Goal: Information Seeking & Learning: Understand process/instructions

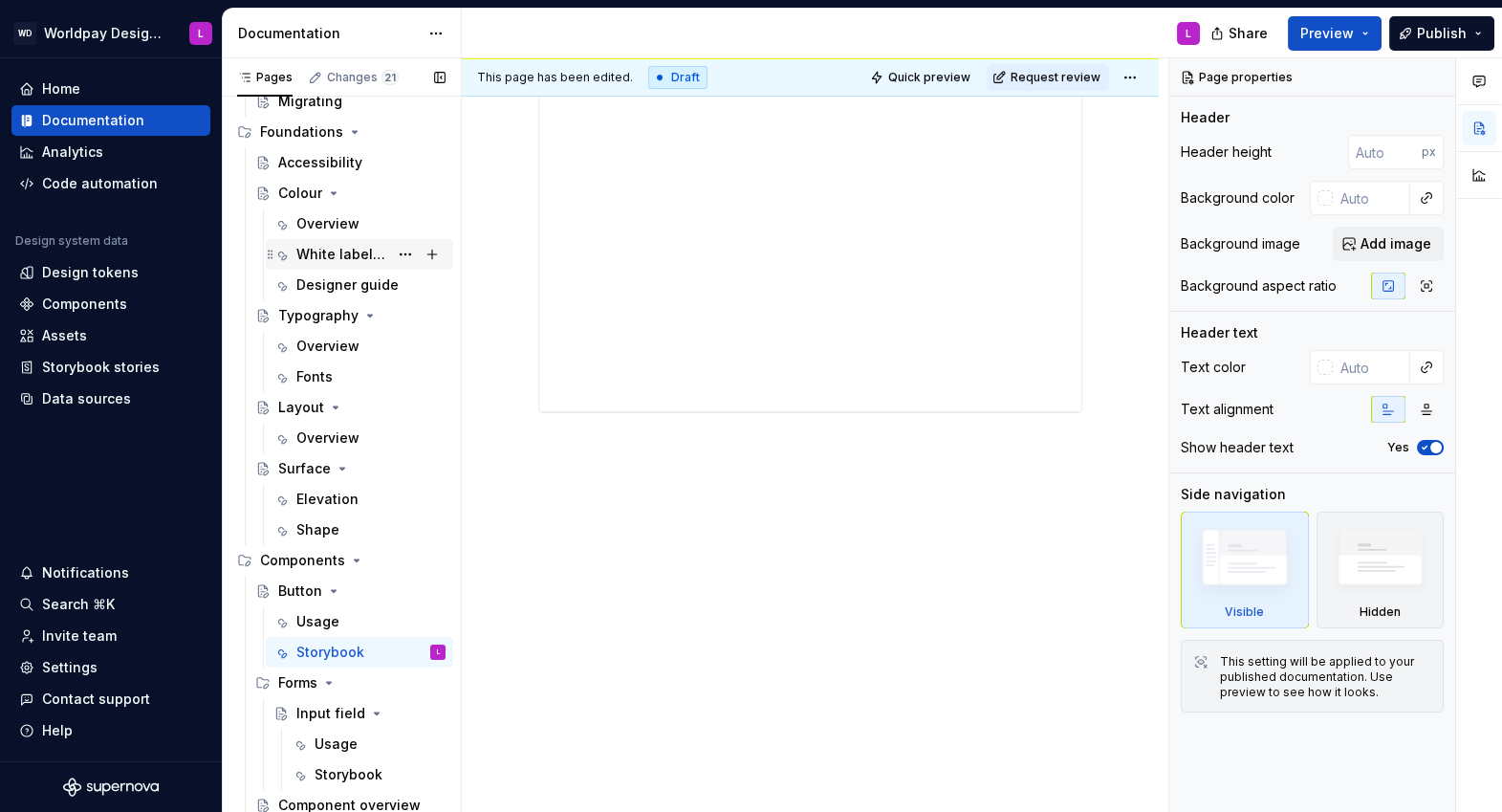
scroll to position [270, 0]
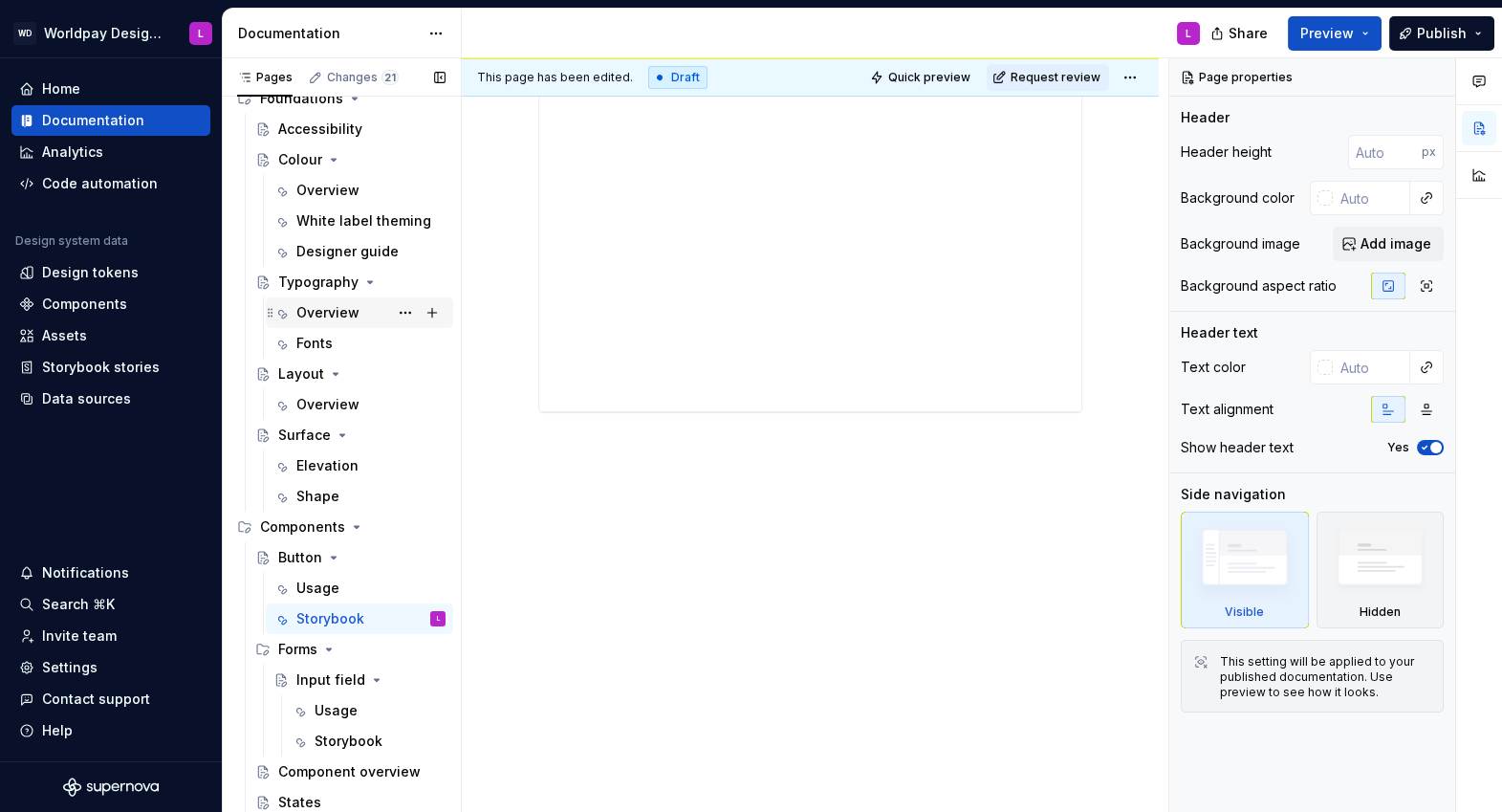
click at [320, 313] on div "Overview" at bounding box center [328, 312] width 63 height 19
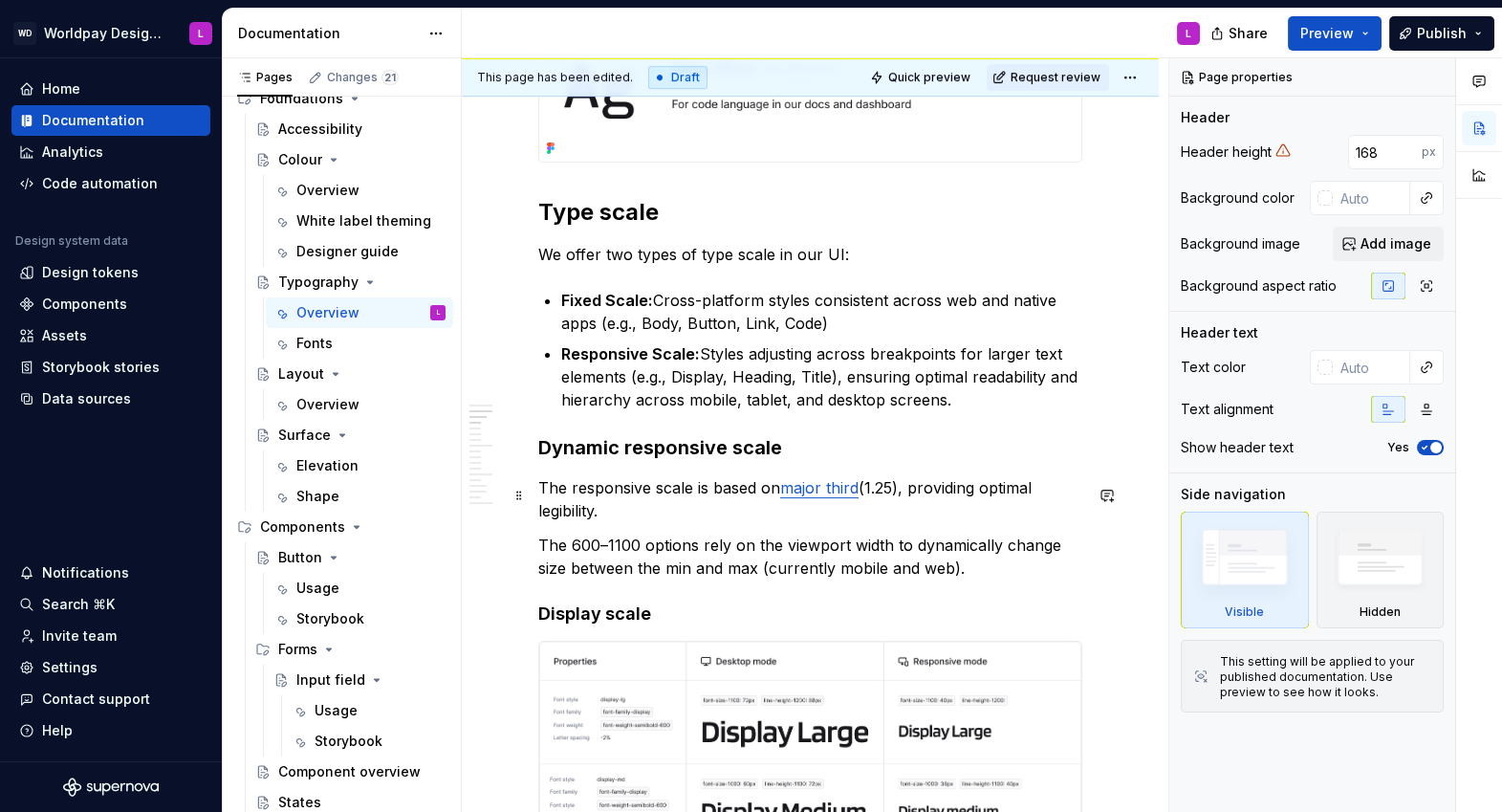
scroll to position [1145, 0]
type textarea "*"
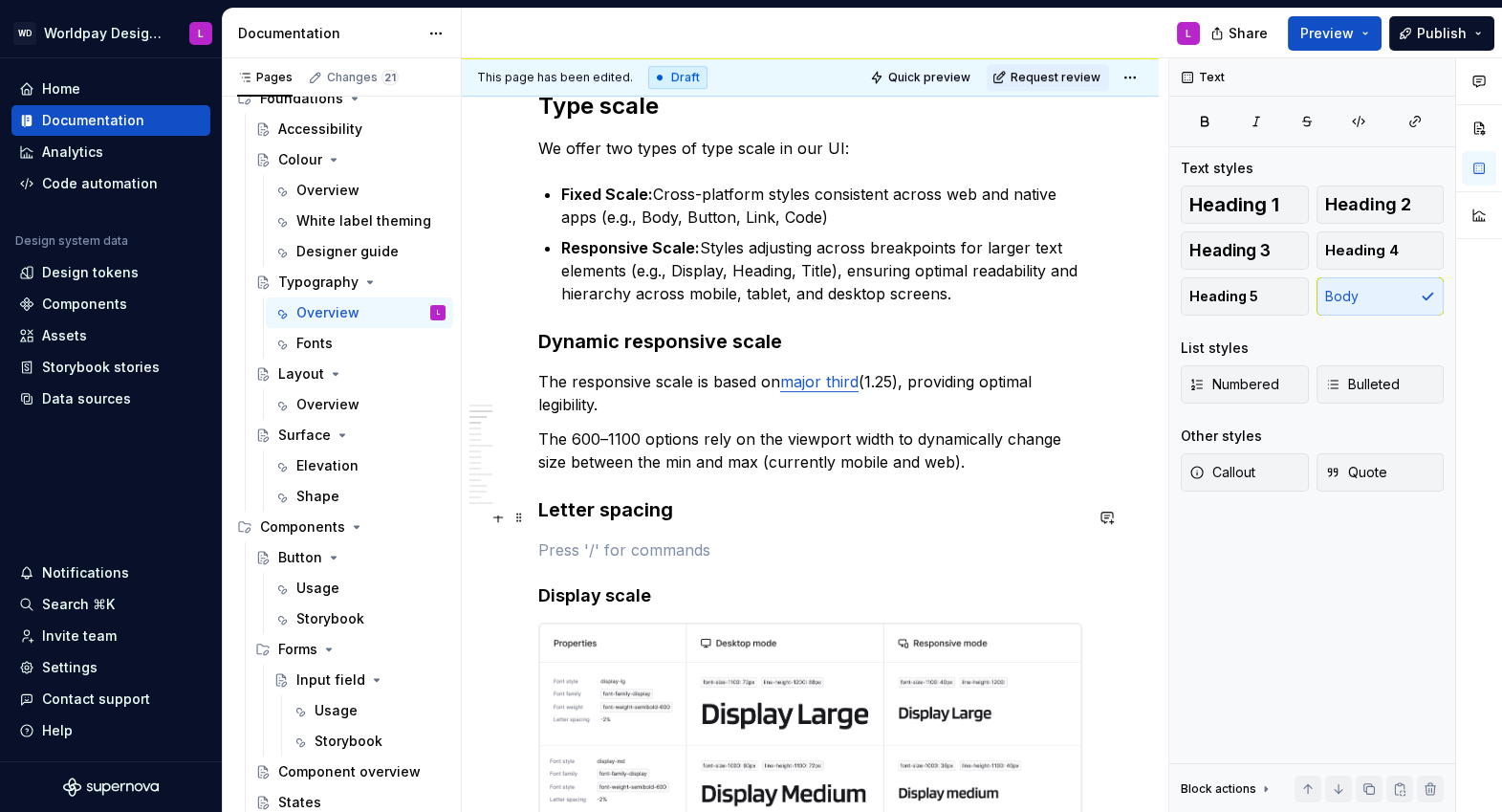
scroll to position [1252, 0]
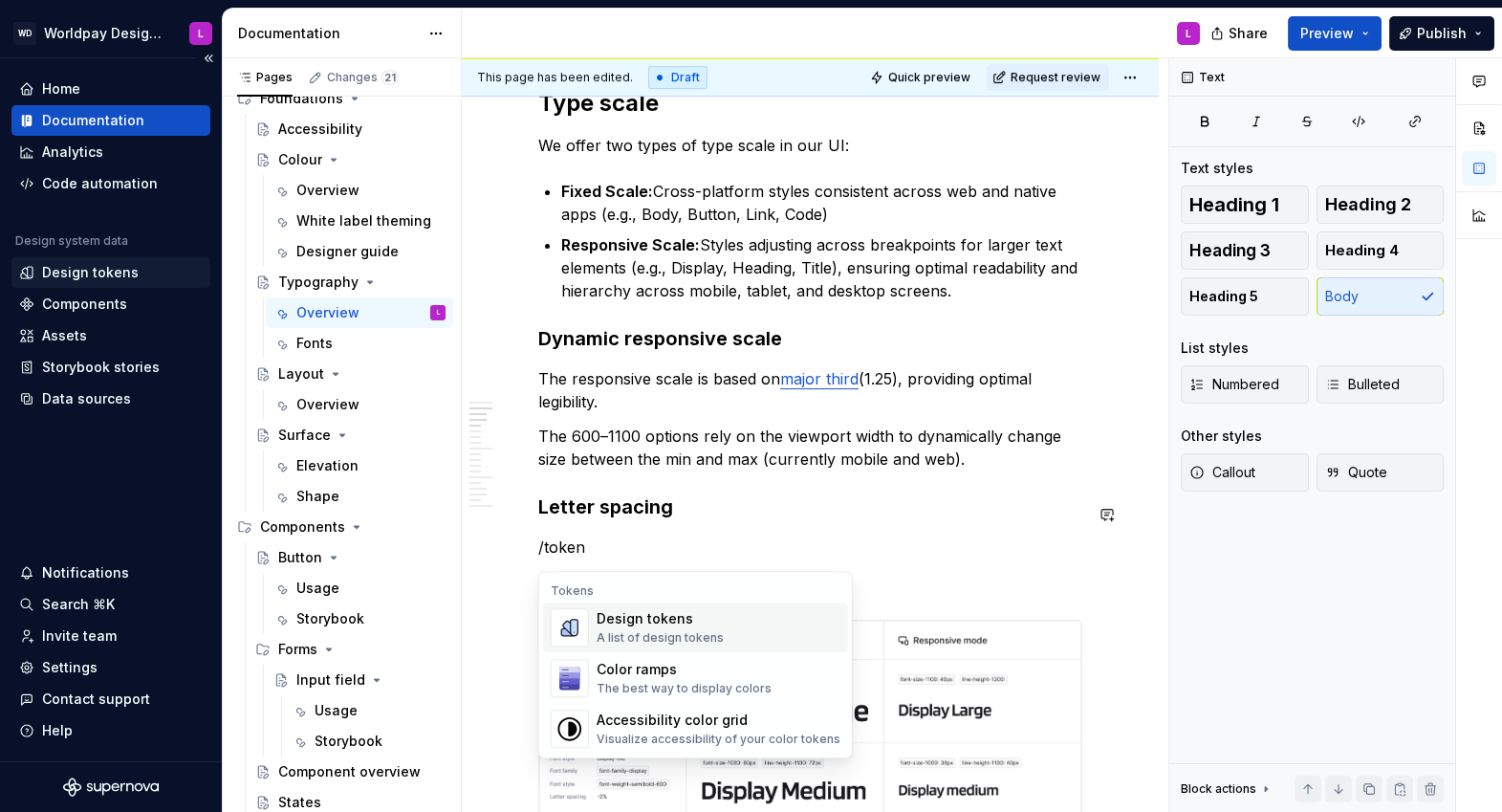
click at [103, 268] on div "Design tokens" at bounding box center [91, 272] width 96 height 19
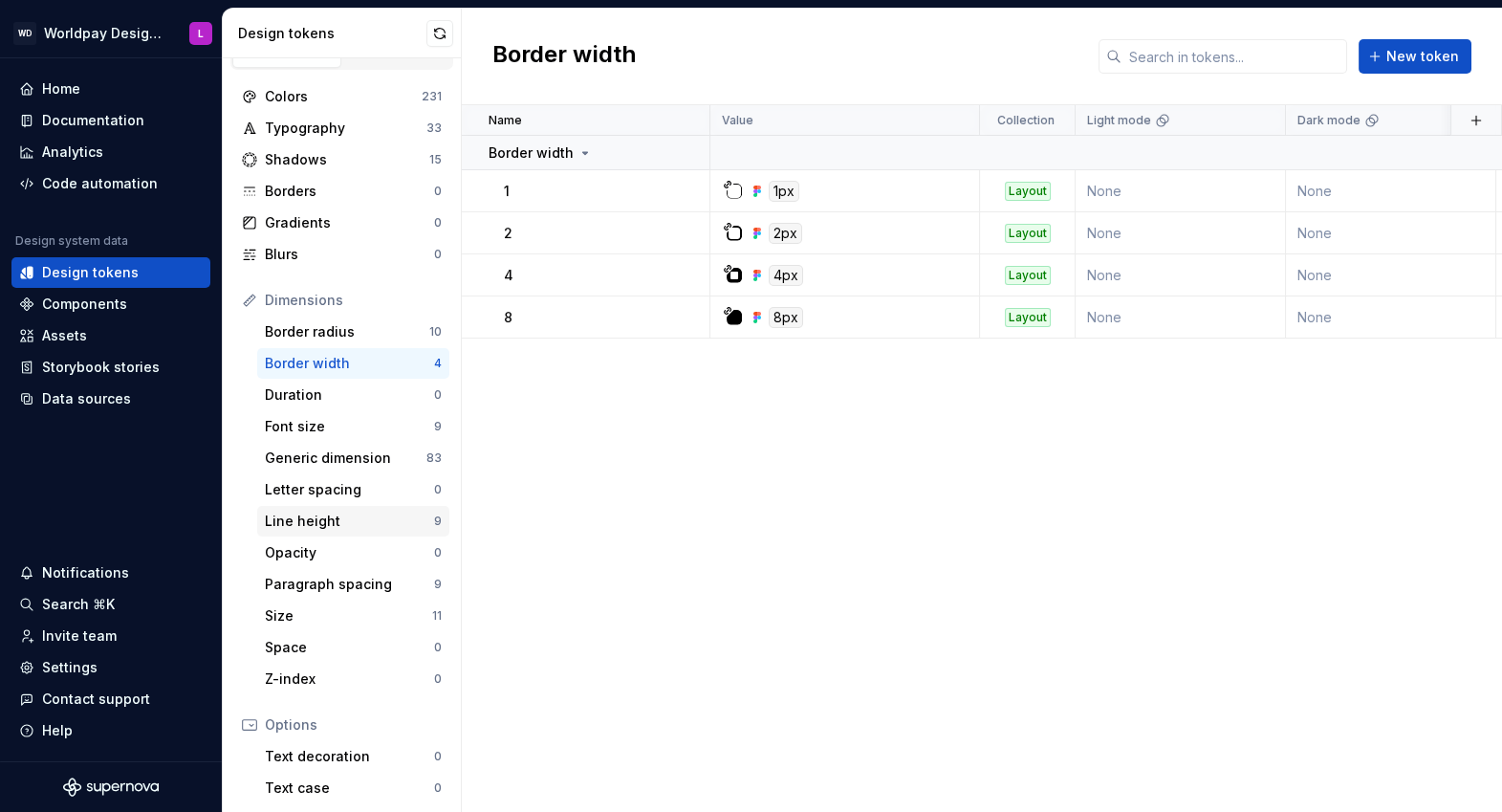
scroll to position [64, 0]
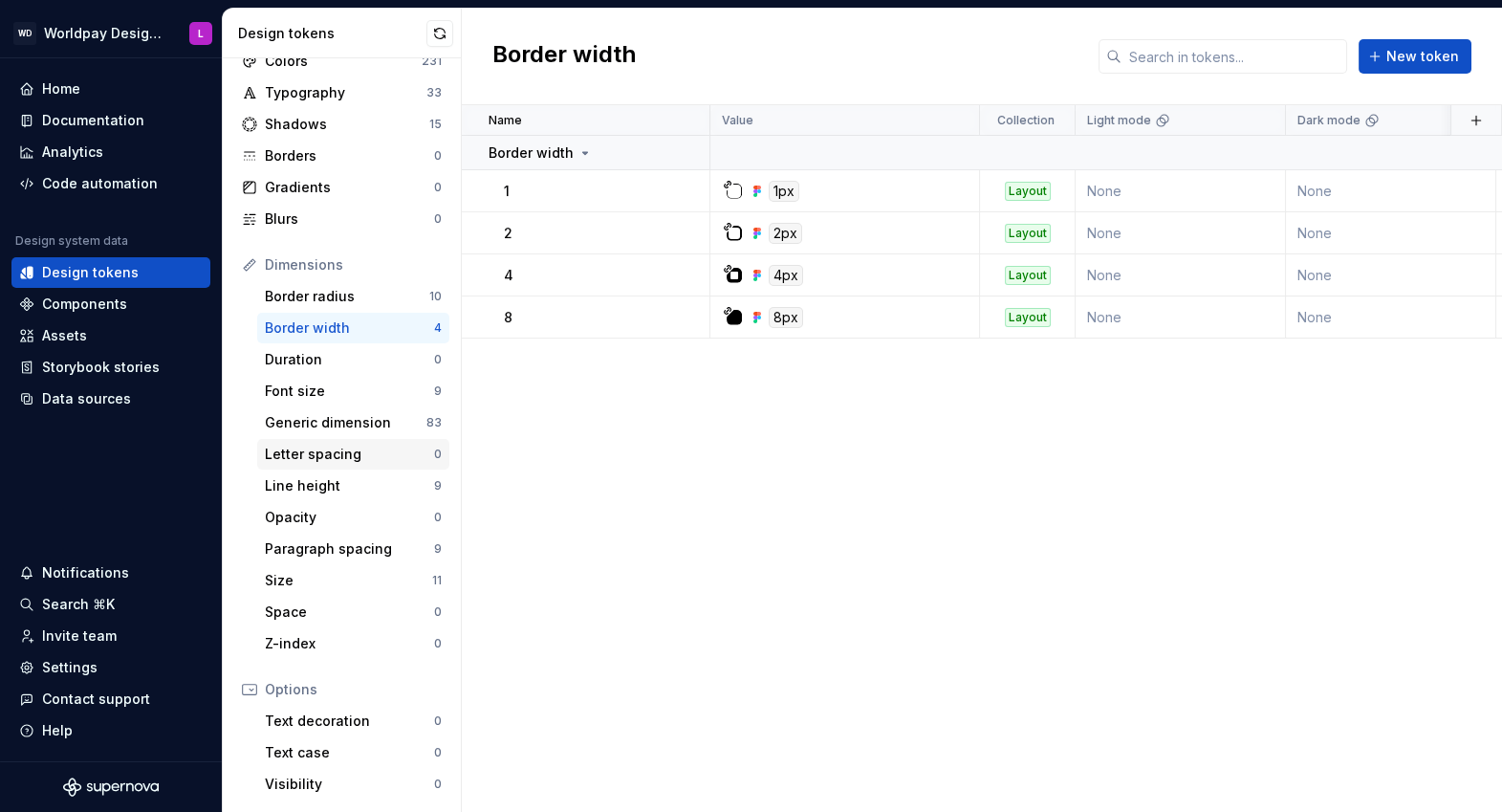
click at [360, 454] on div "Letter spacing" at bounding box center [349, 454] width 169 height 19
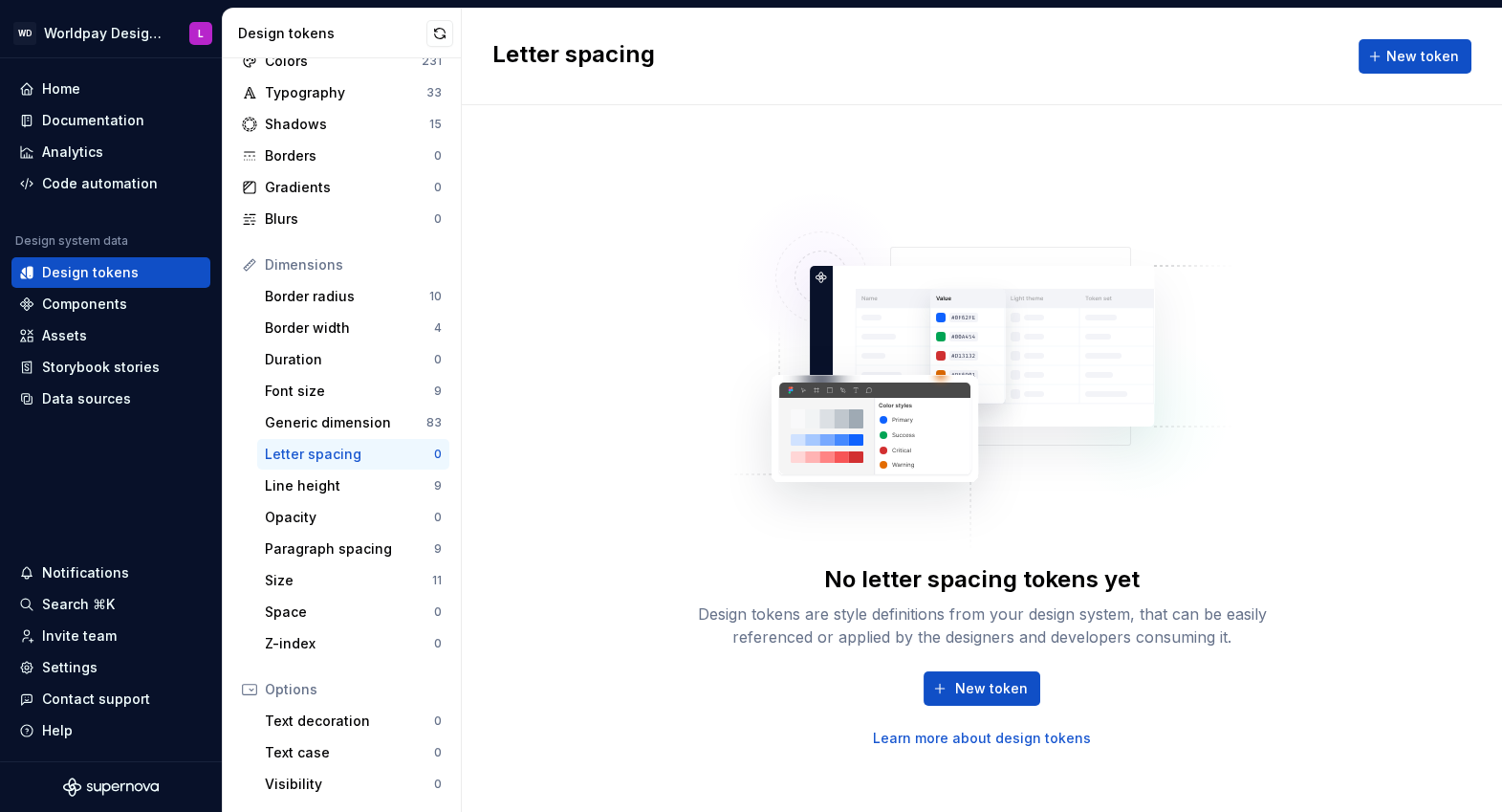
click at [635, 464] on div "No letter spacing tokens yet Design tokens are style definitions from your desi…" at bounding box center [981, 459] width 1040 height 707
click at [634, 463] on div "No letter spacing tokens yet Design tokens are style definitions from your desi…" at bounding box center [981, 459] width 1040 height 707
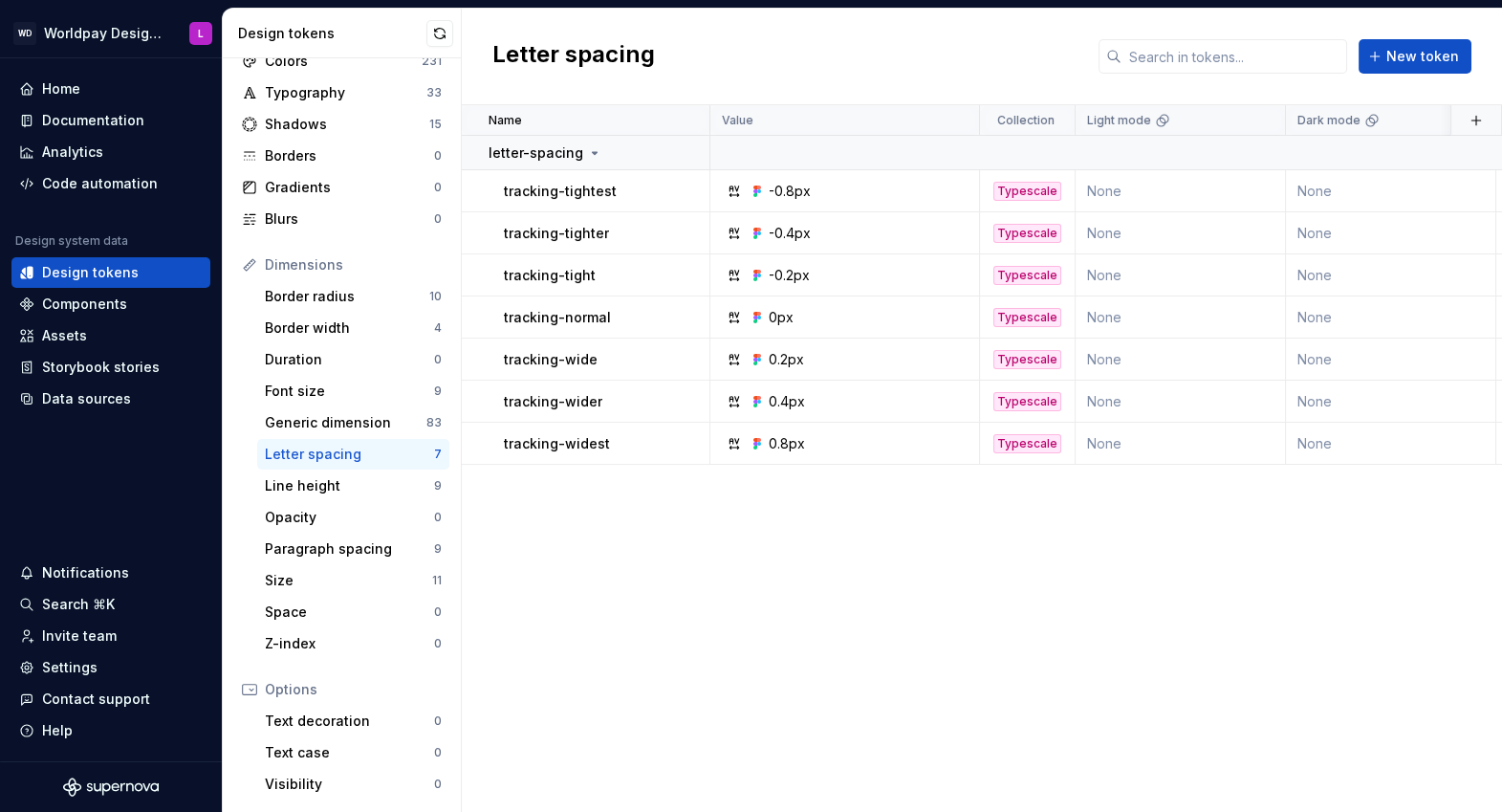
click at [770, 549] on div "Name Value Collection Light mode Dark mode Web Worldpay ION CSS Properties CSS …" at bounding box center [981, 459] width 1040 height 707
click at [836, 601] on div "Name Value Collection Light mode Dark mode Web Worldpay ION CSS Properties CSS …" at bounding box center [981, 459] width 1040 height 707
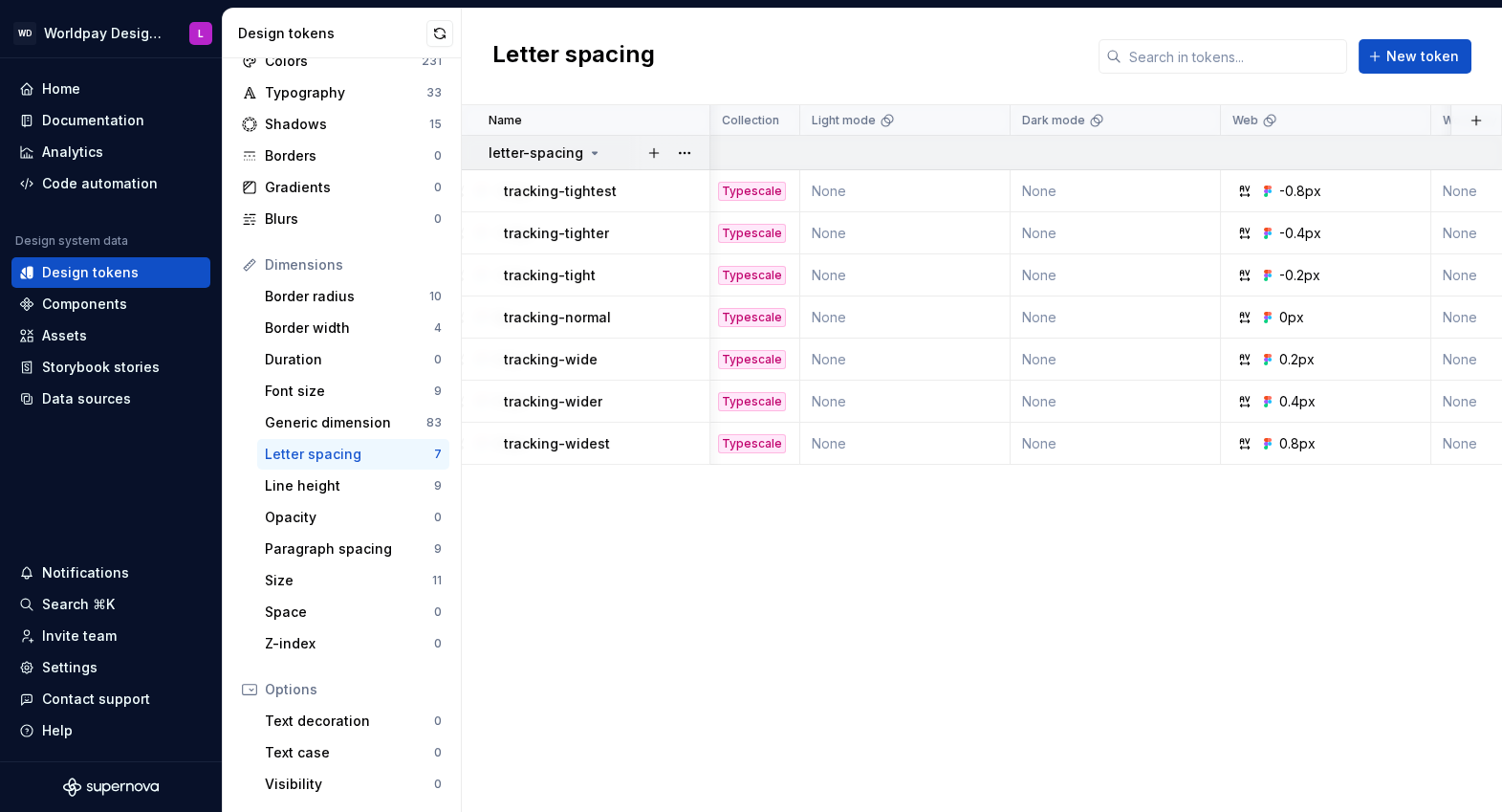
scroll to position [0, 275]
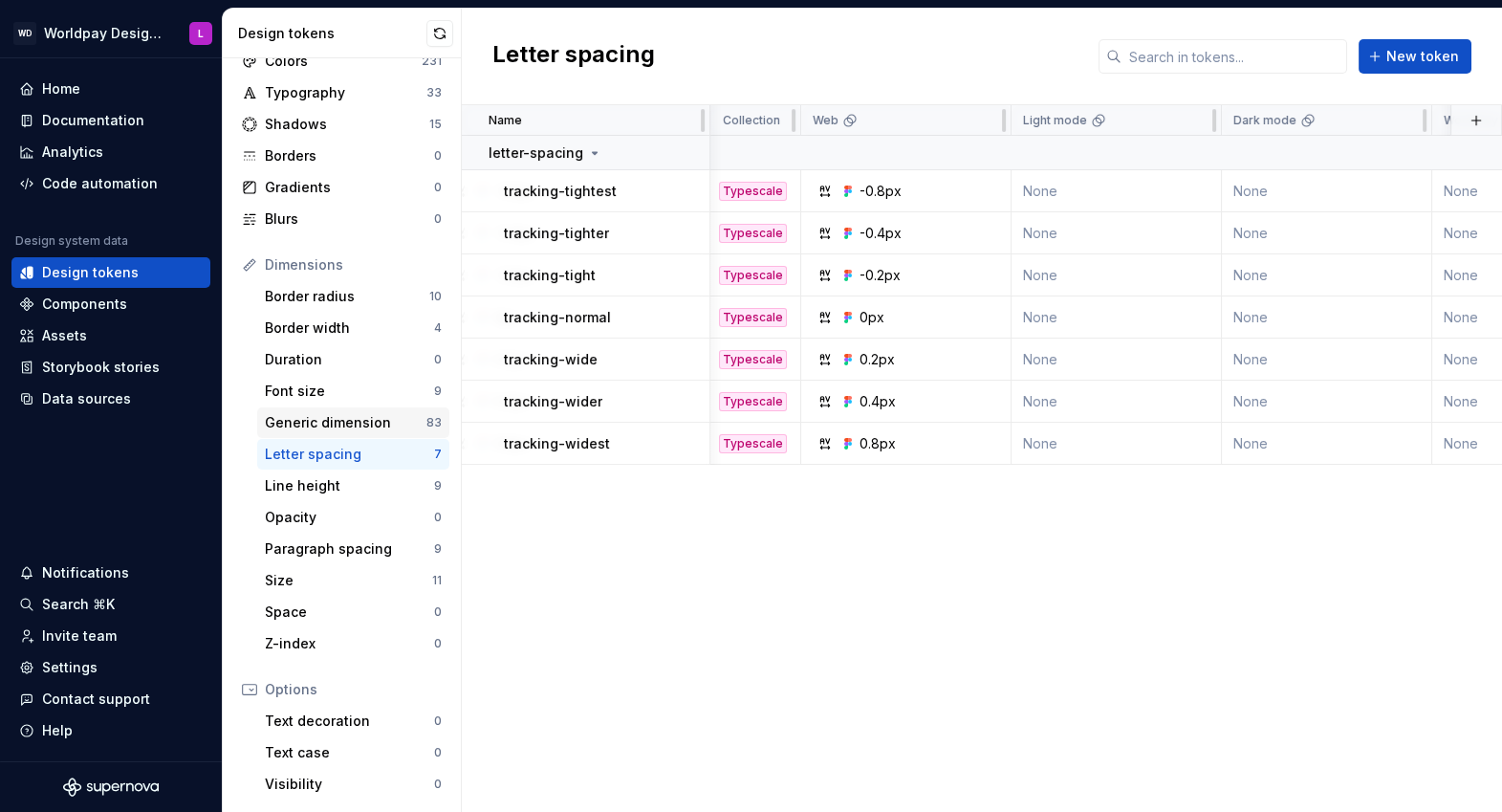
click at [302, 423] on div "Generic dimension" at bounding box center [345, 422] width 161 height 19
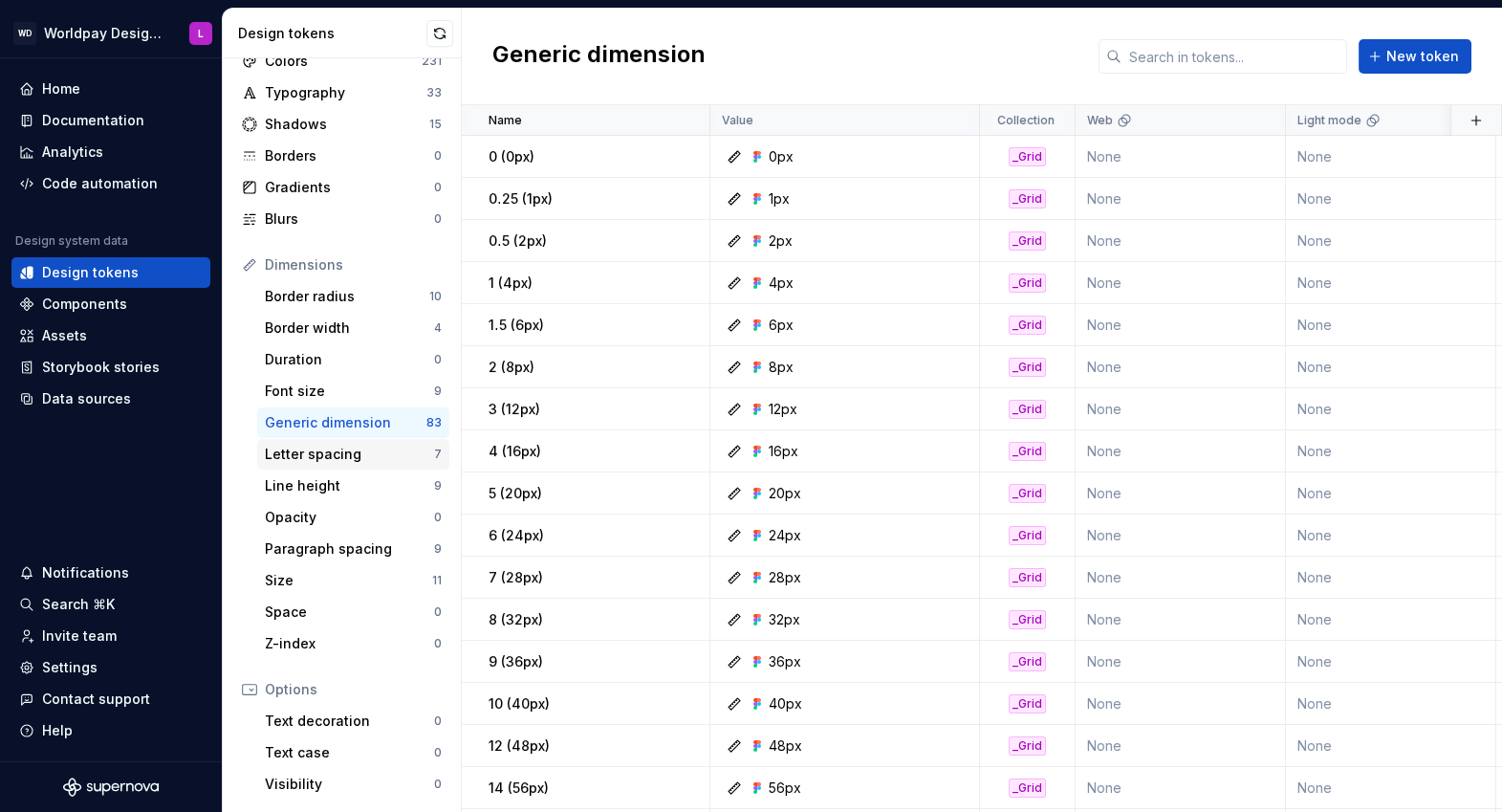
click at [308, 456] on div "Letter spacing" at bounding box center [349, 454] width 169 height 19
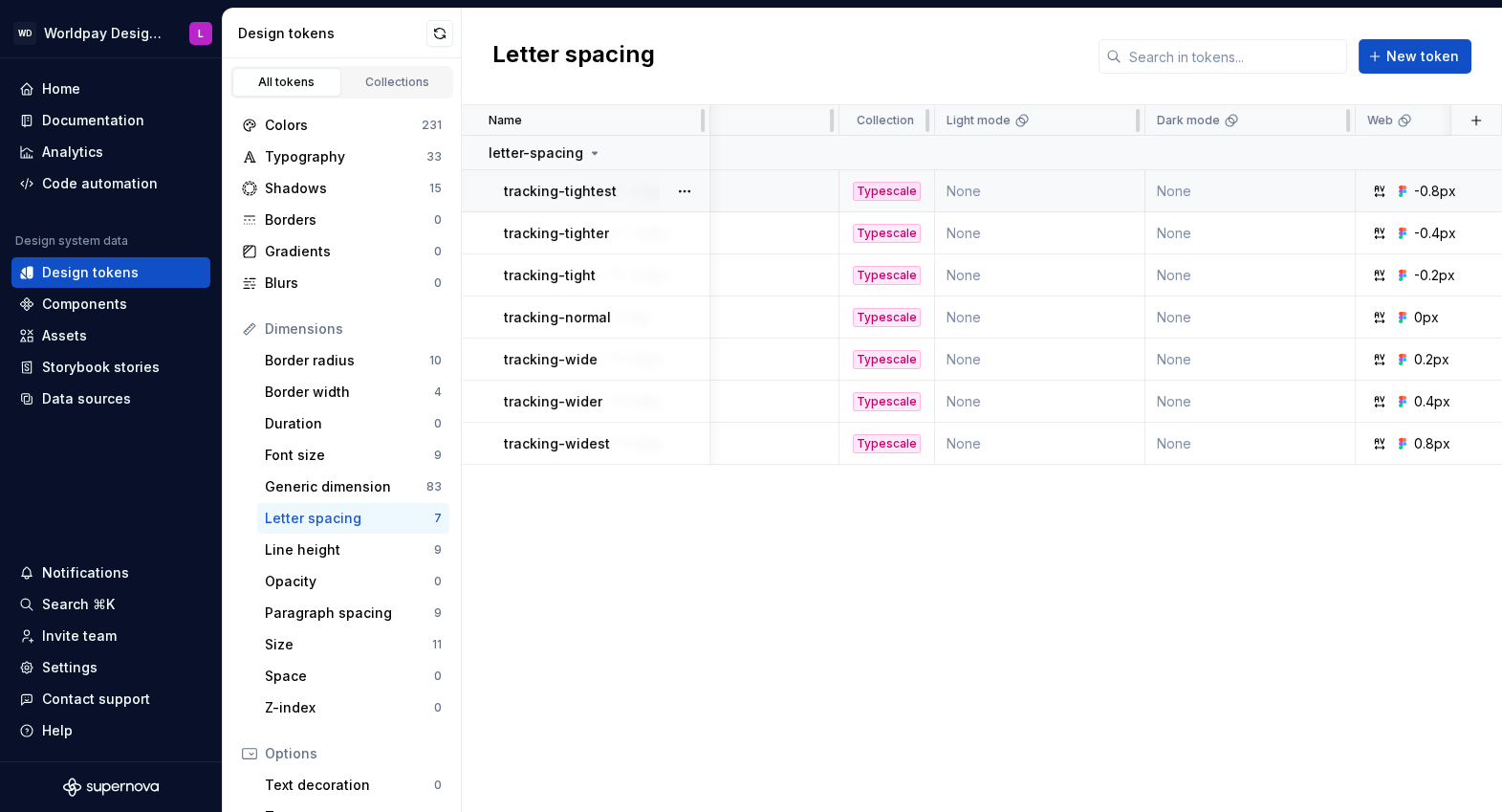
scroll to position [0, 177]
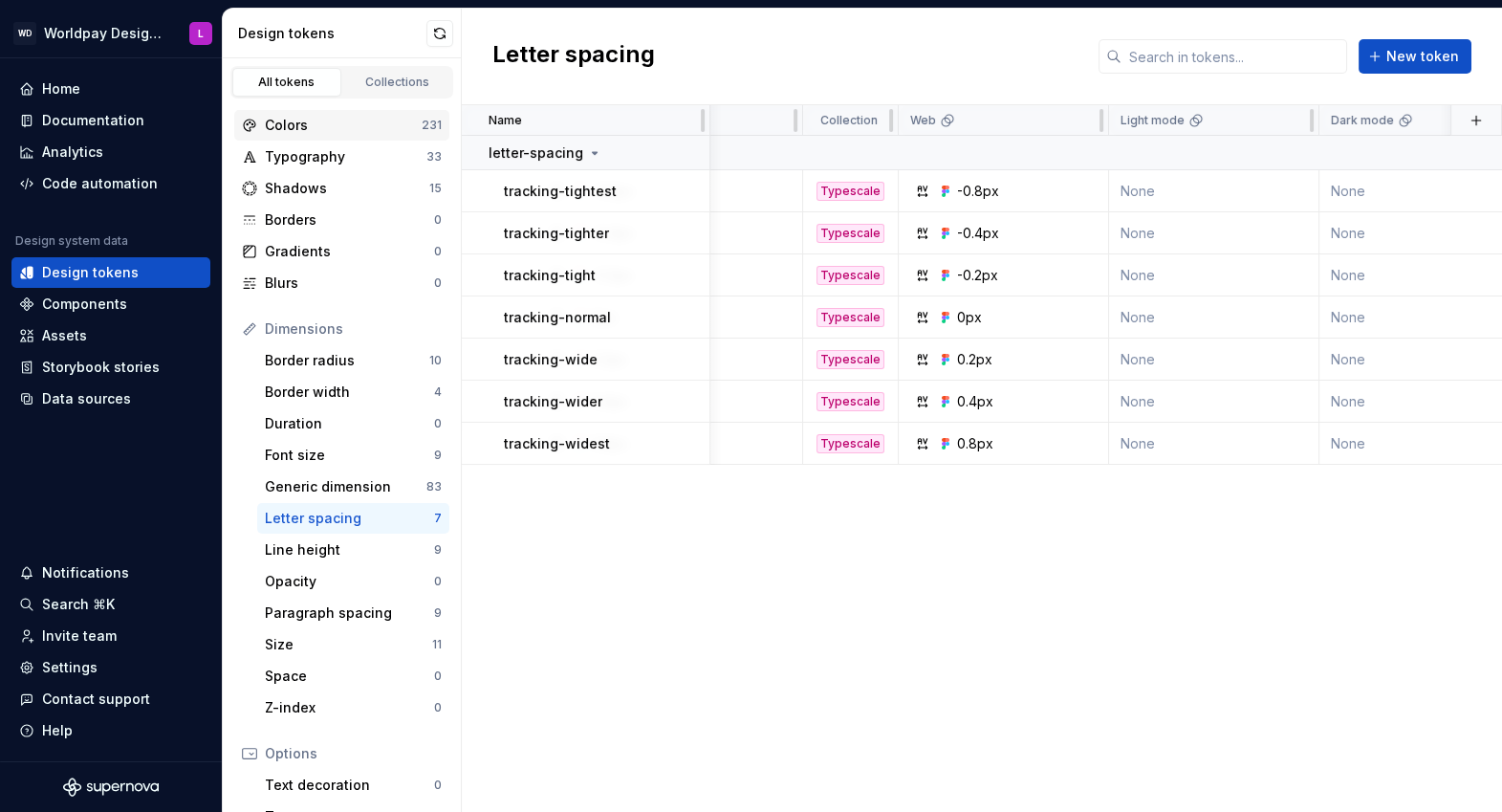
click at [289, 126] on div "Colors" at bounding box center [343, 125] width 156 height 19
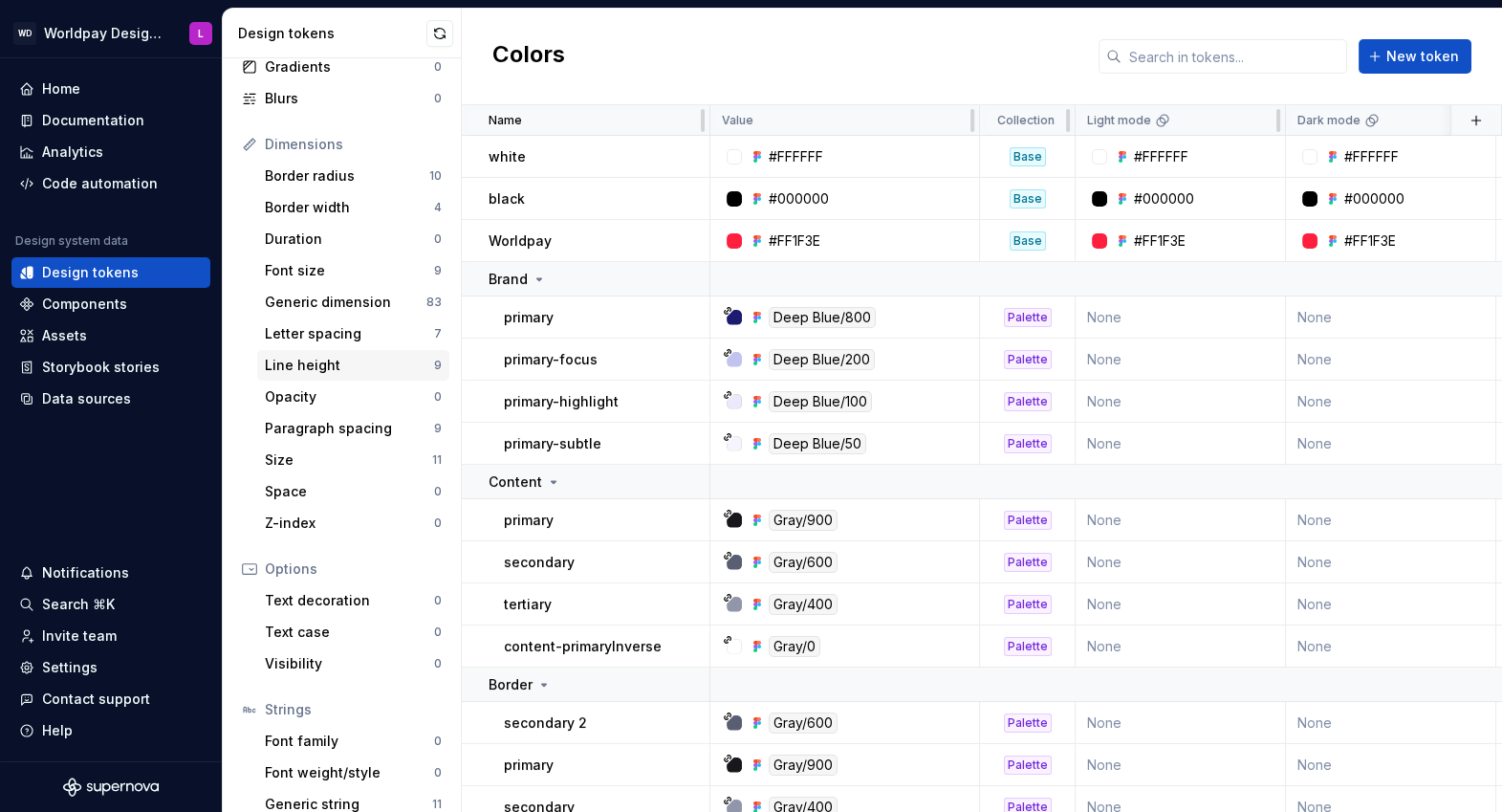
scroll to position [213, 0]
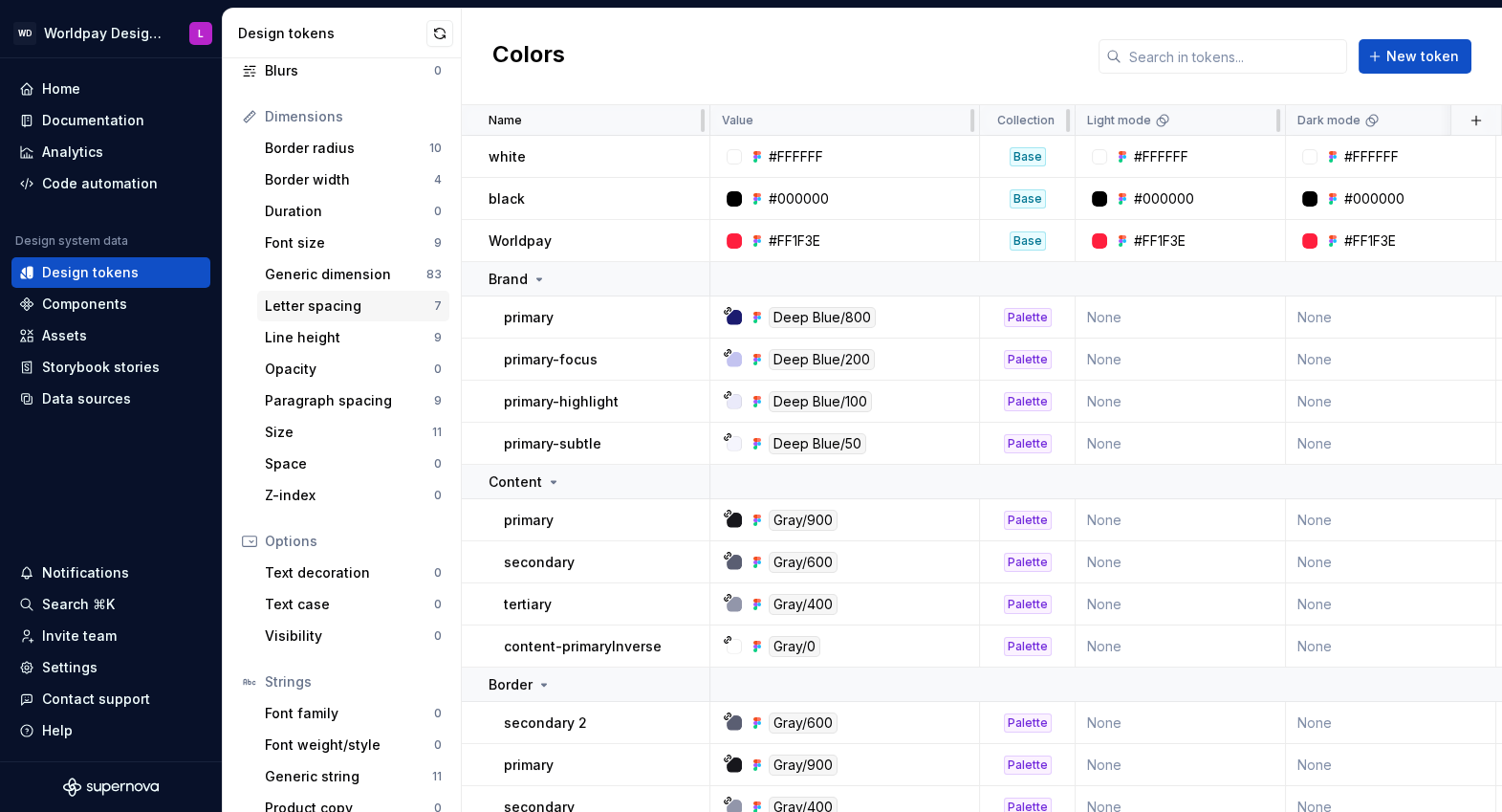
click at [318, 303] on div "Letter spacing" at bounding box center [349, 305] width 169 height 19
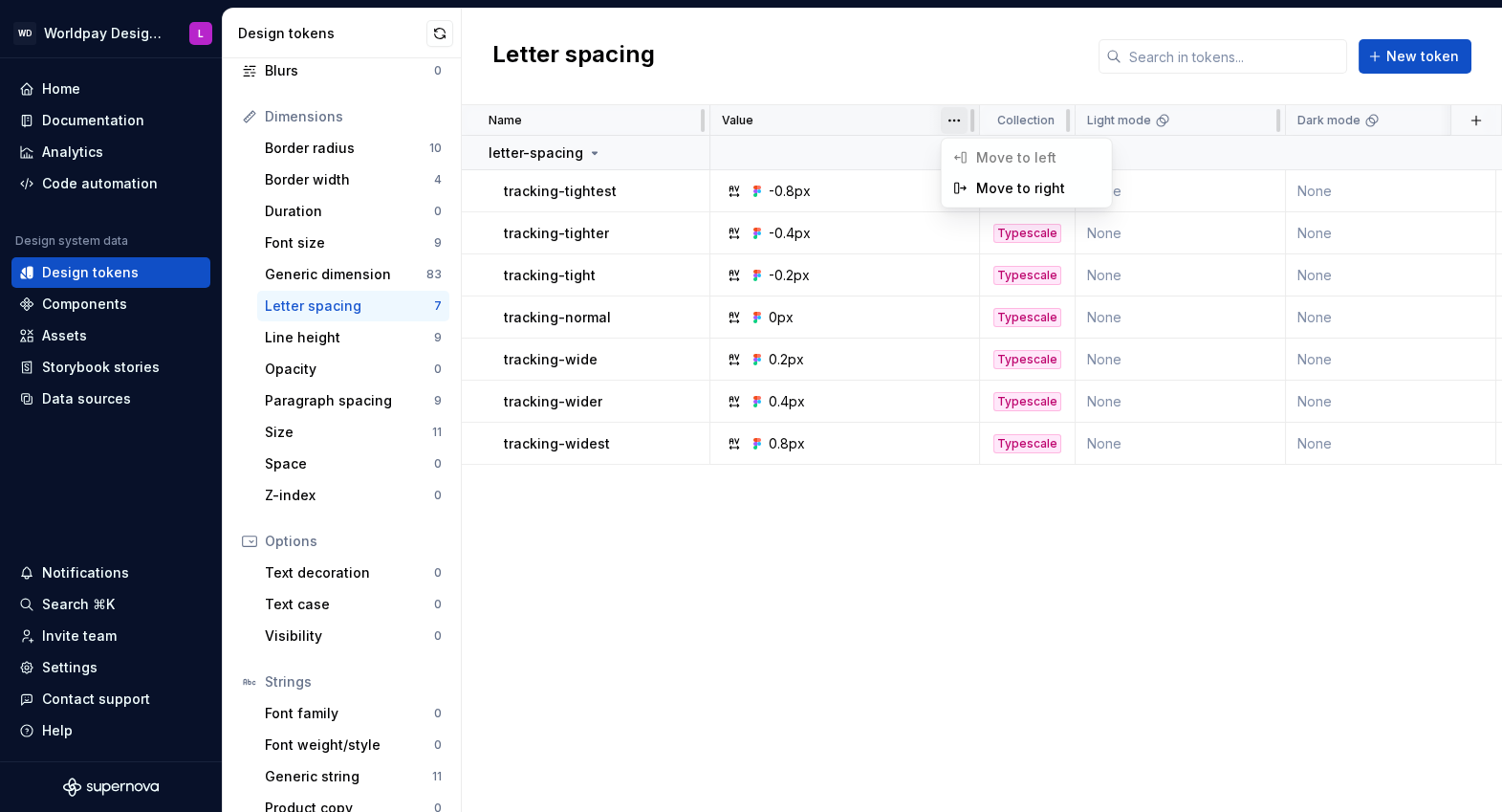
click at [959, 123] on html "WD Worldpay Design System L Home Documentation Analytics Code automation Design…" at bounding box center [751, 406] width 1502 height 812
click at [811, 134] on html "WD Worldpay Design System L Home Documentation Analytics Code automation Design…" at bounding box center [751, 406] width 1502 height 812
click at [852, 70] on div "Letter spacing New token" at bounding box center [981, 57] width 1040 height 96
click at [830, 540] on div "Name Value Collection Light mode Dark mode Web Worldpay ION CSS Properties CSS …" at bounding box center [981, 459] width 1040 height 707
drag, startPoint x: 865, startPoint y: 609, endPoint x: 1223, endPoint y: 107, distance: 616.6
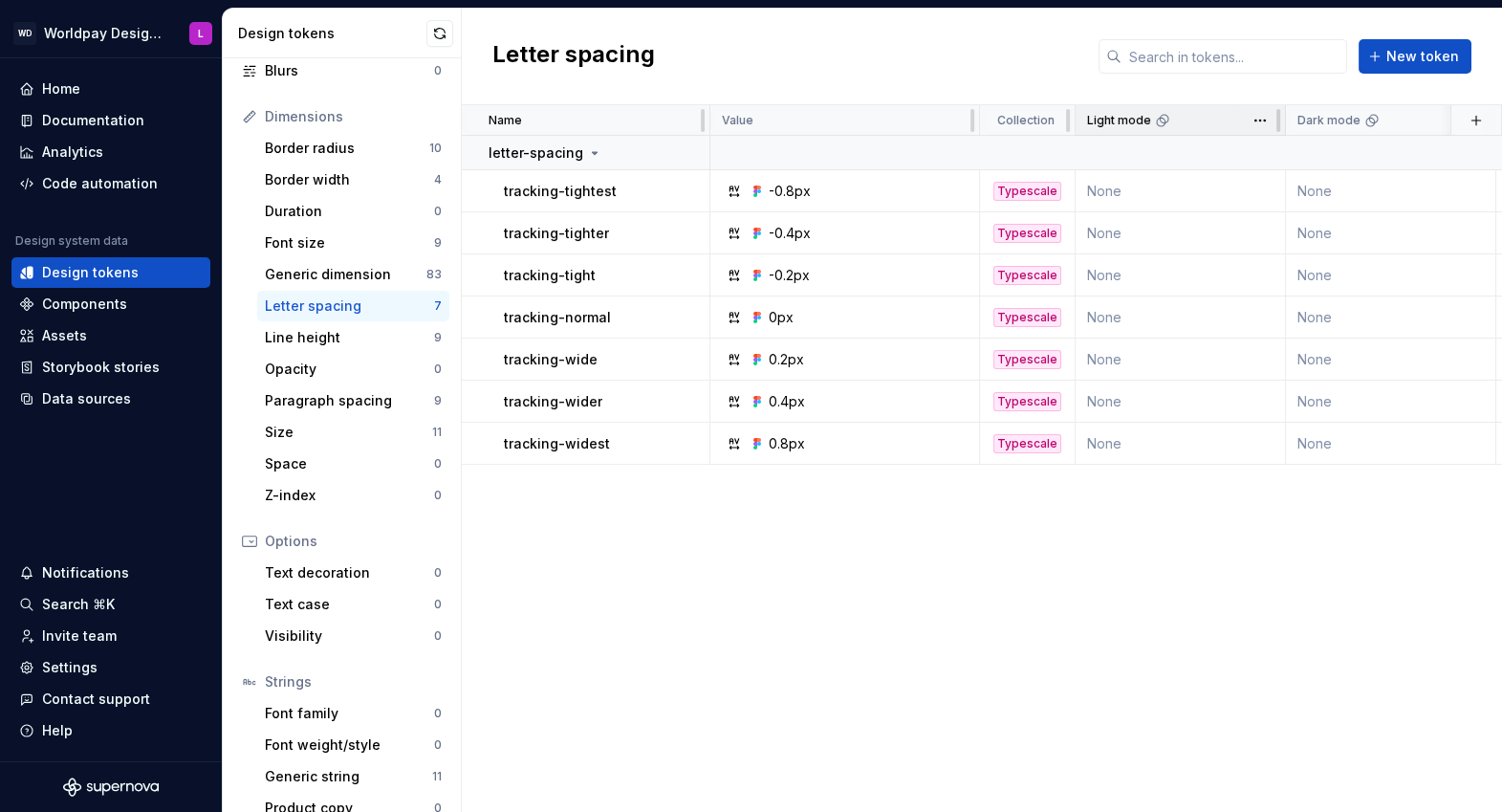
click at [866, 607] on div "Name Value Collection Light mode Dark mode Web Worldpay ION CSS Properties CSS …" at bounding box center [981, 459] width 1040 height 707
click at [88, 187] on div "Code automation" at bounding box center [100, 183] width 116 height 19
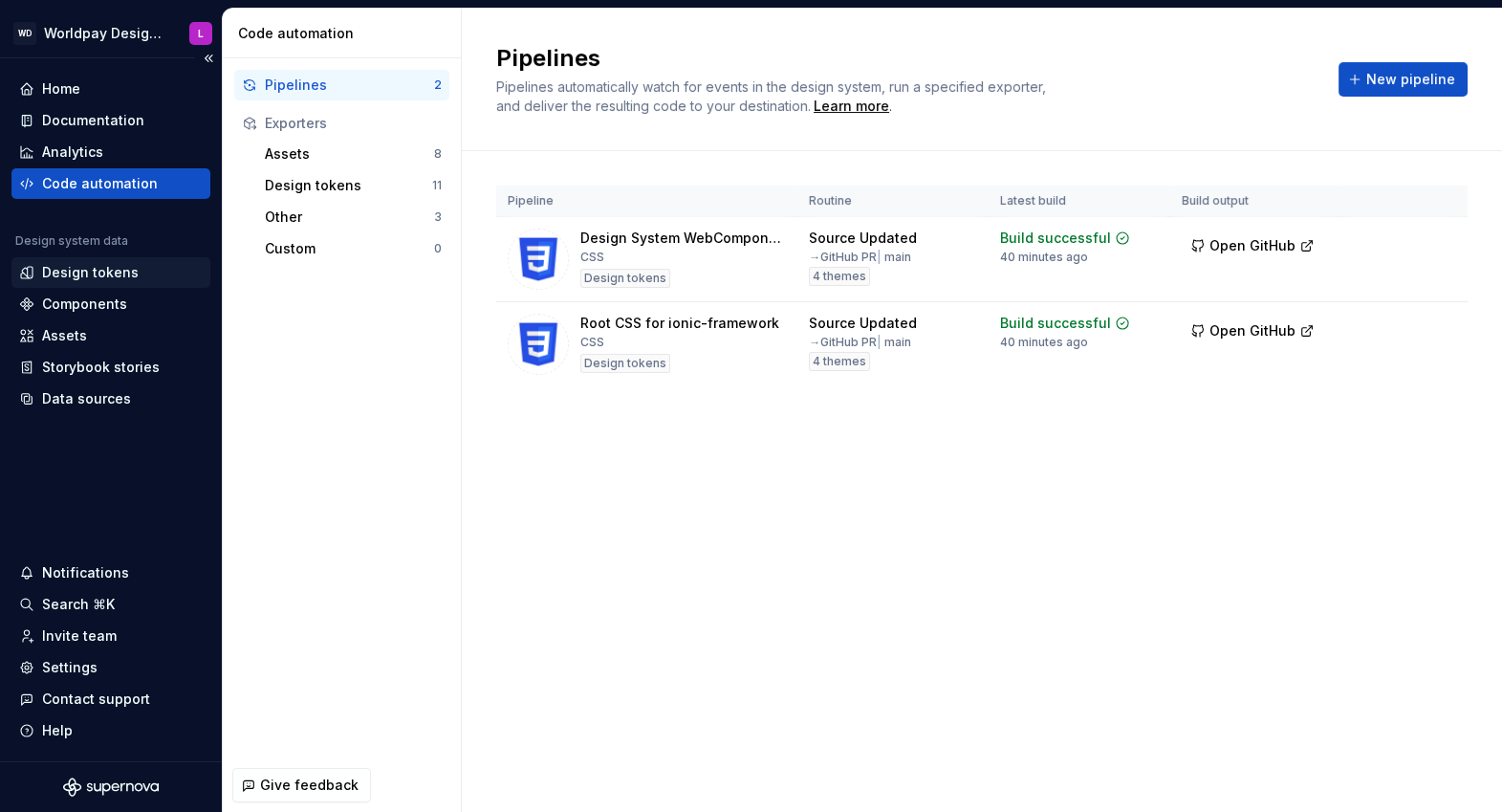
click at [75, 274] on div "Design tokens" at bounding box center [91, 272] width 96 height 19
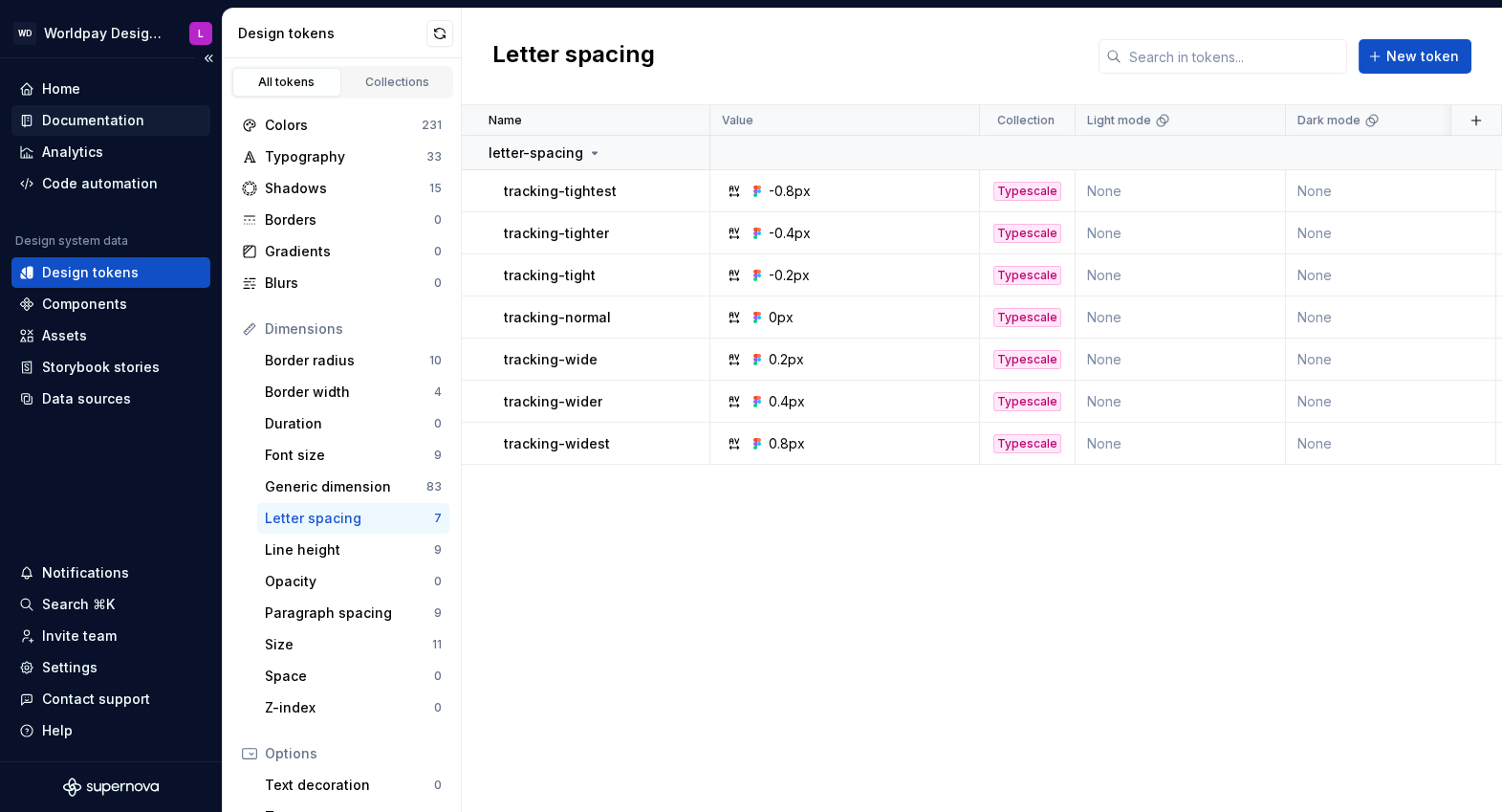
click at [90, 120] on div "Documentation" at bounding box center [94, 120] width 102 height 19
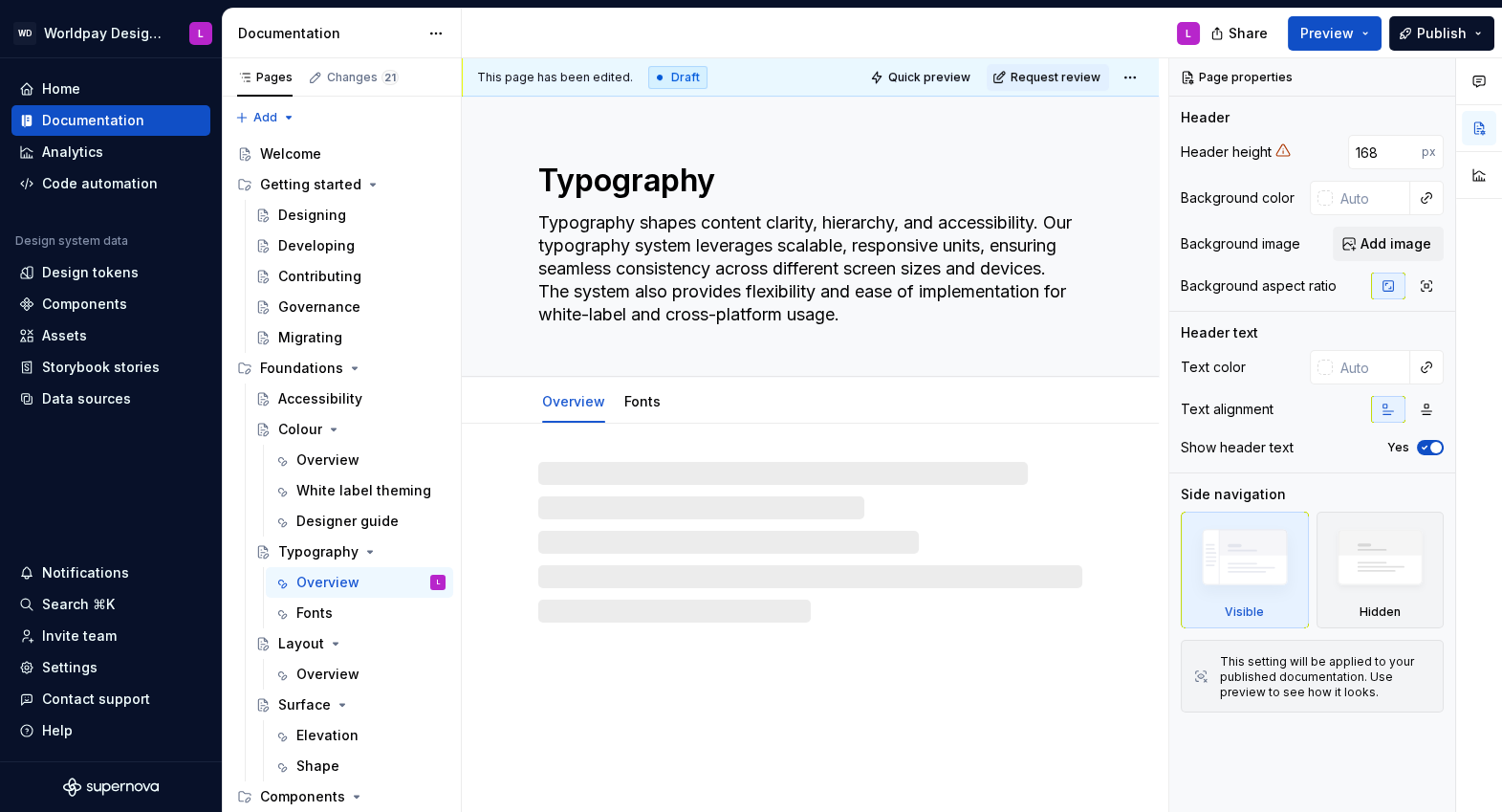
type textarea "*"
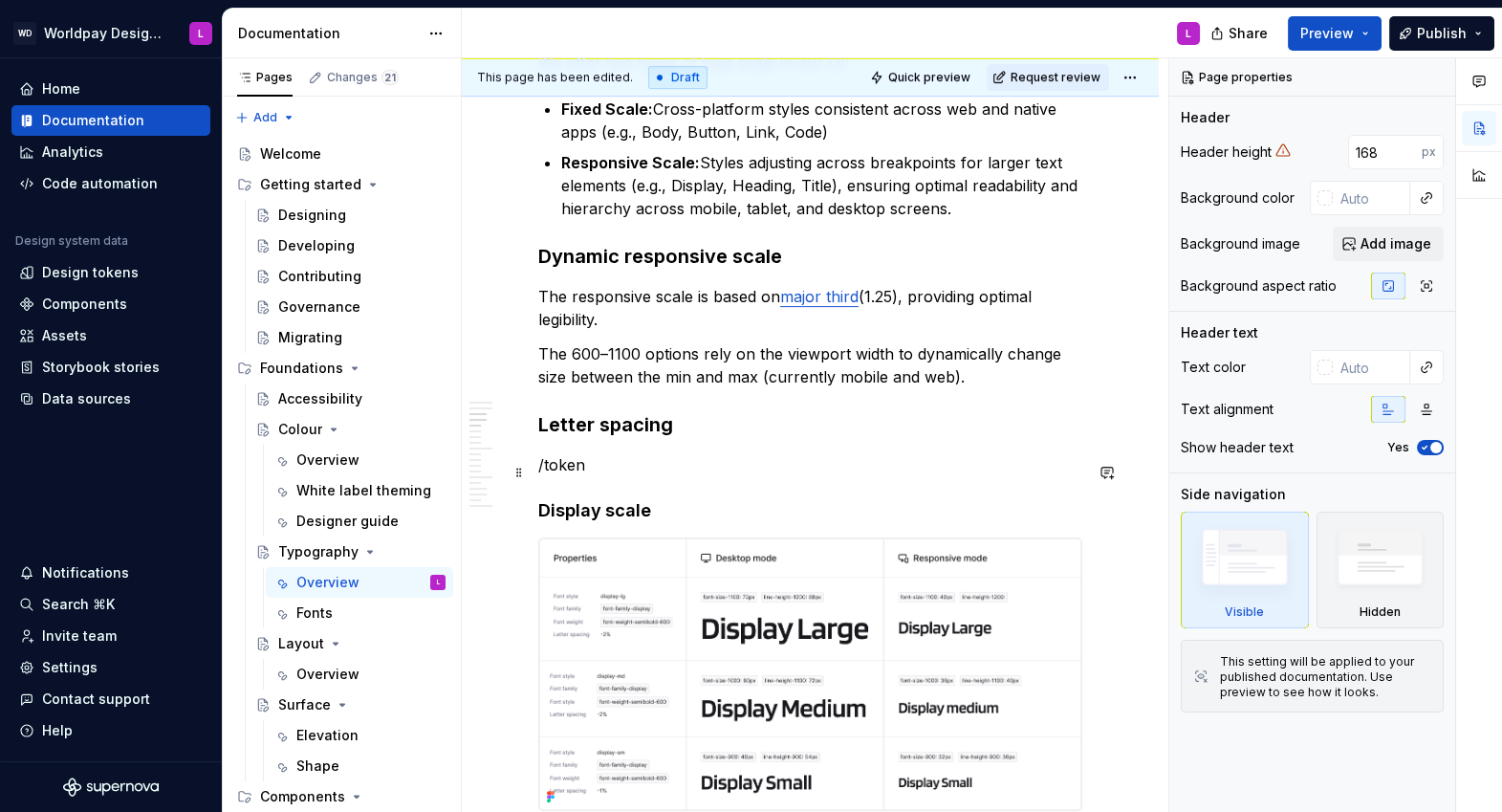
scroll to position [1302, 0]
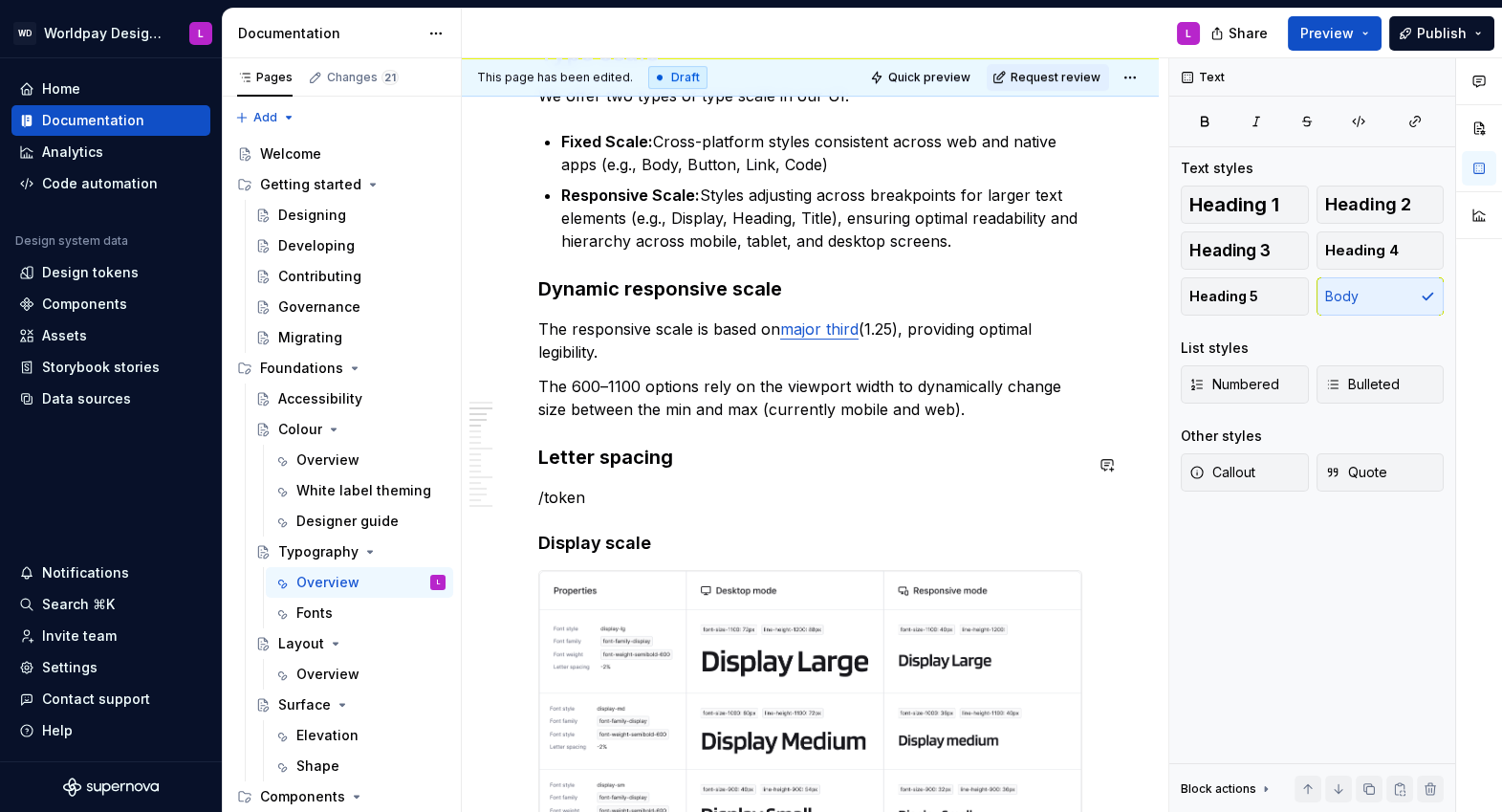
click at [613, 490] on p "/token" at bounding box center [810, 496] width 544 height 23
click at [605, 501] on p "/token" at bounding box center [810, 496] width 544 height 23
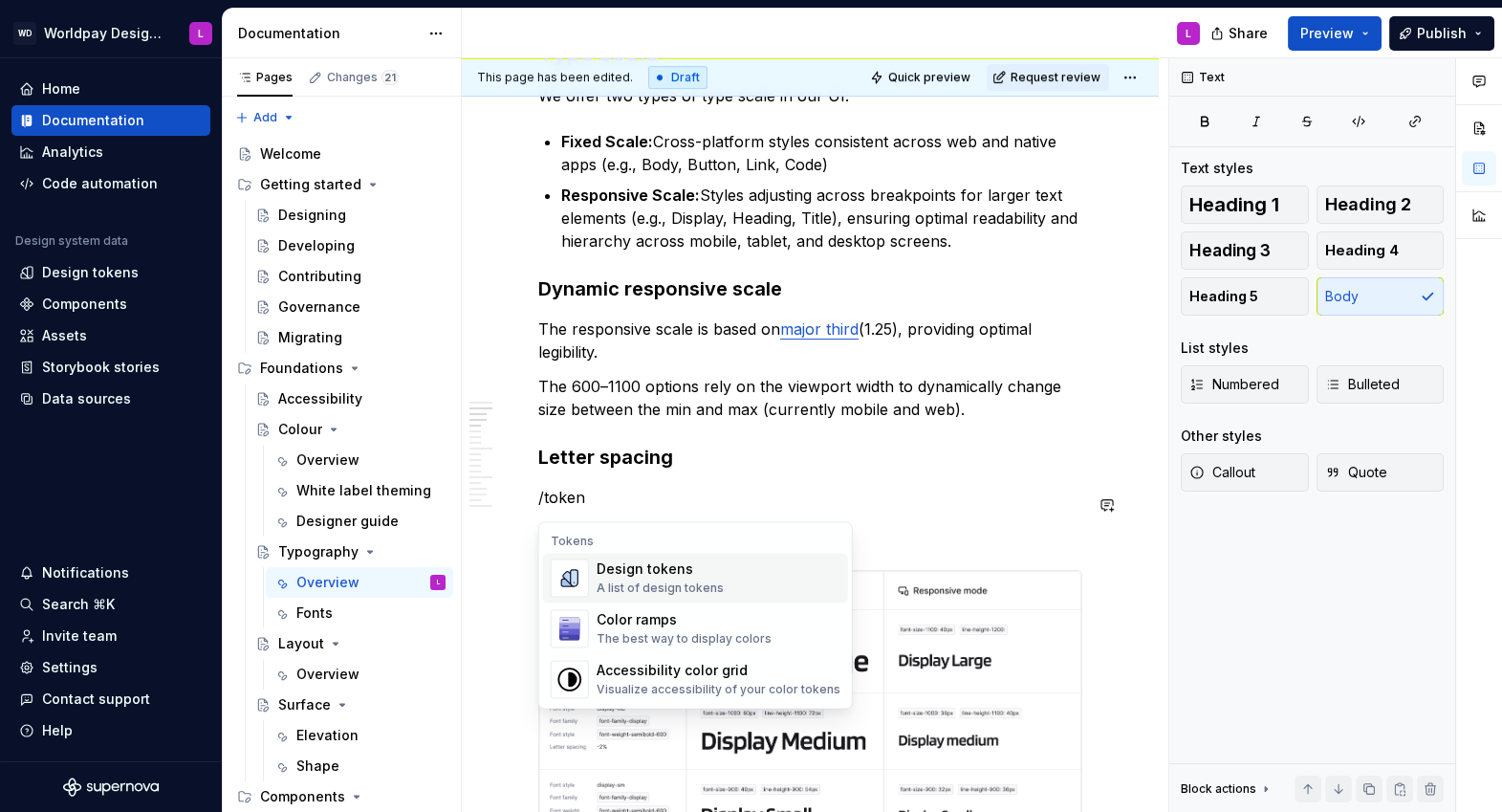
click at [663, 566] on div "Design tokens" at bounding box center [659, 568] width 127 height 19
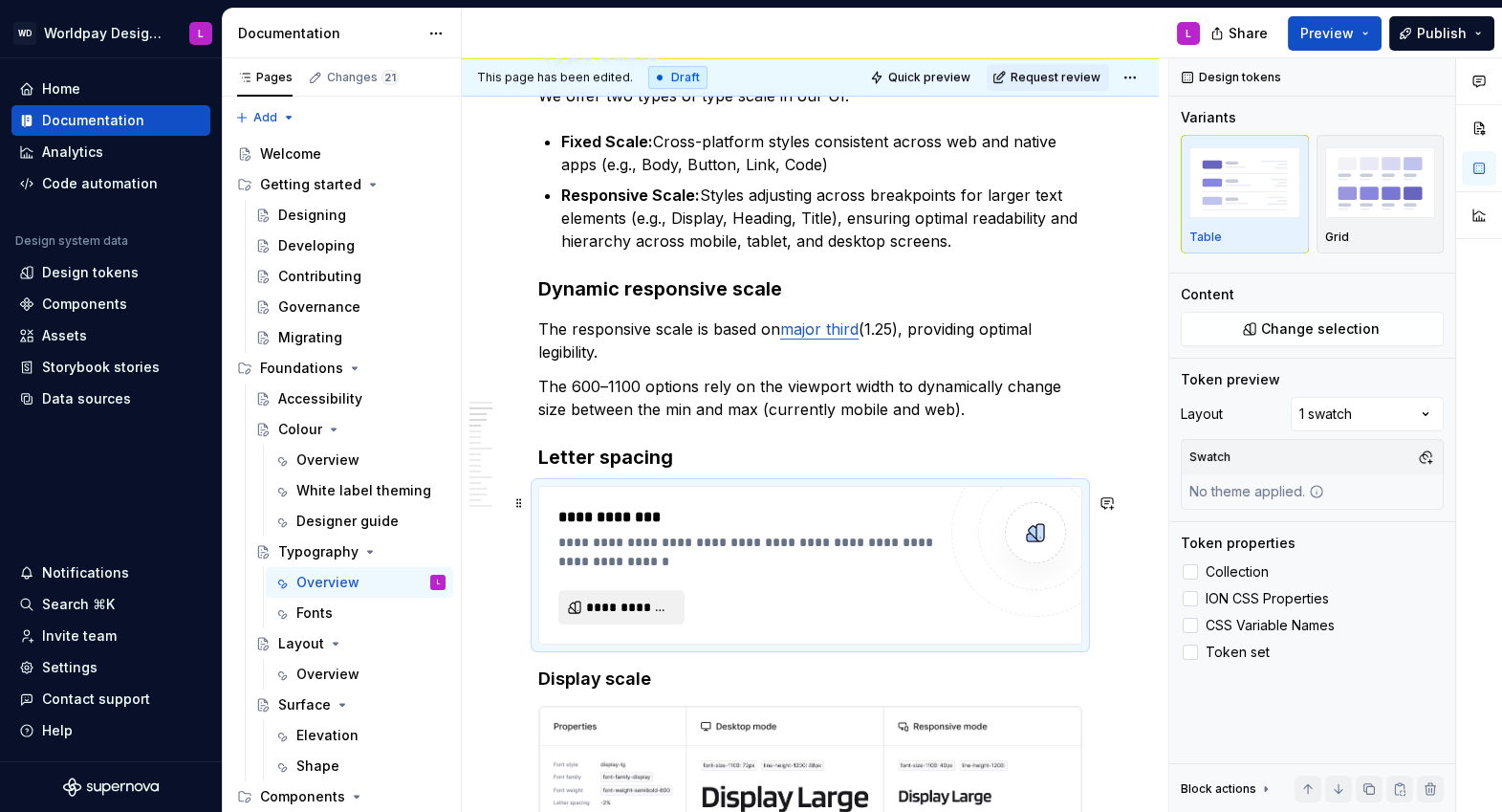
click at [636, 608] on span "**********" at bounding box center [628, 606] width 86 height 19
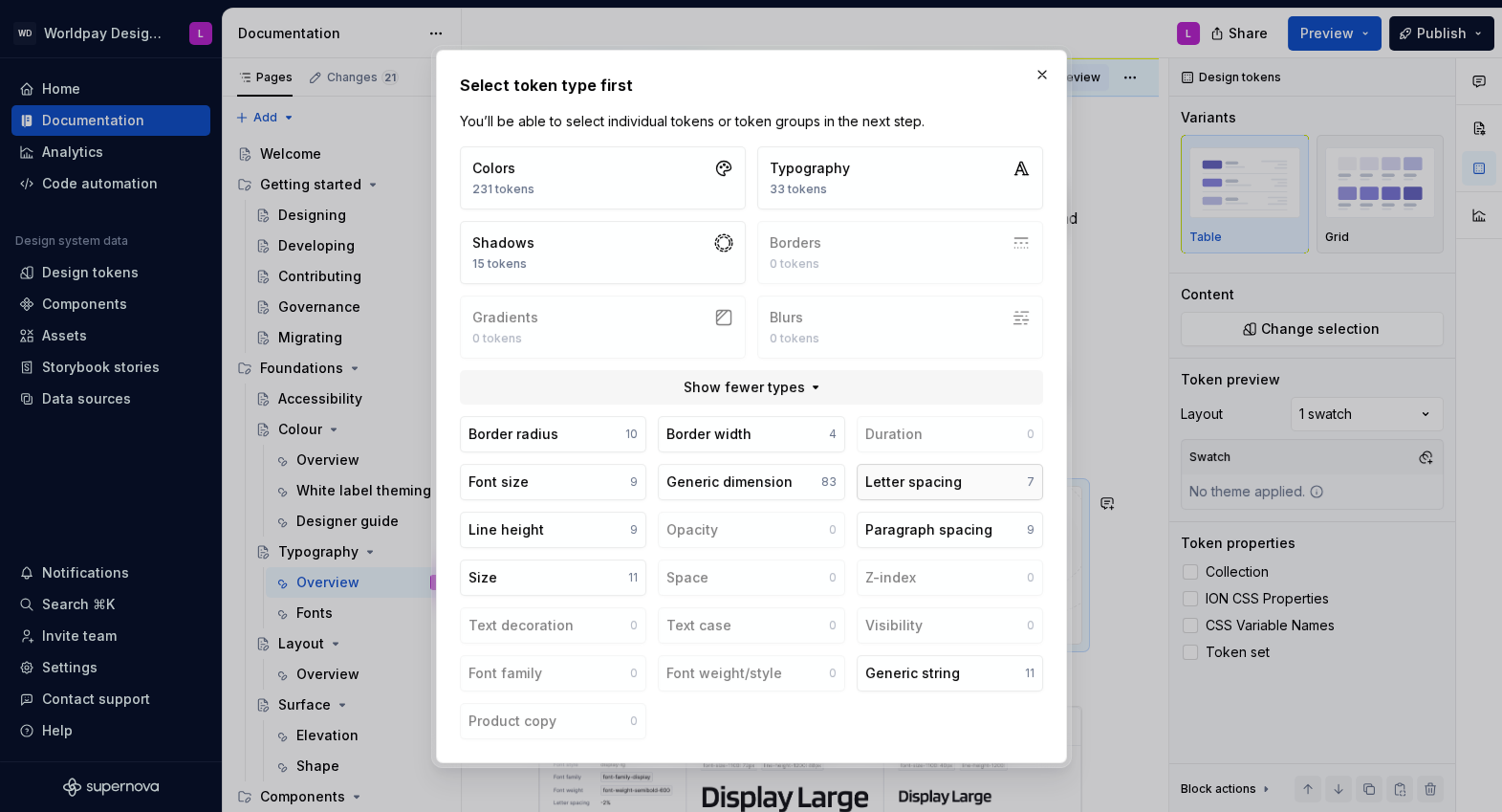
click at [912, 481] on div "Letter spacing" at bounding box center [912, 481] width 96 height 19
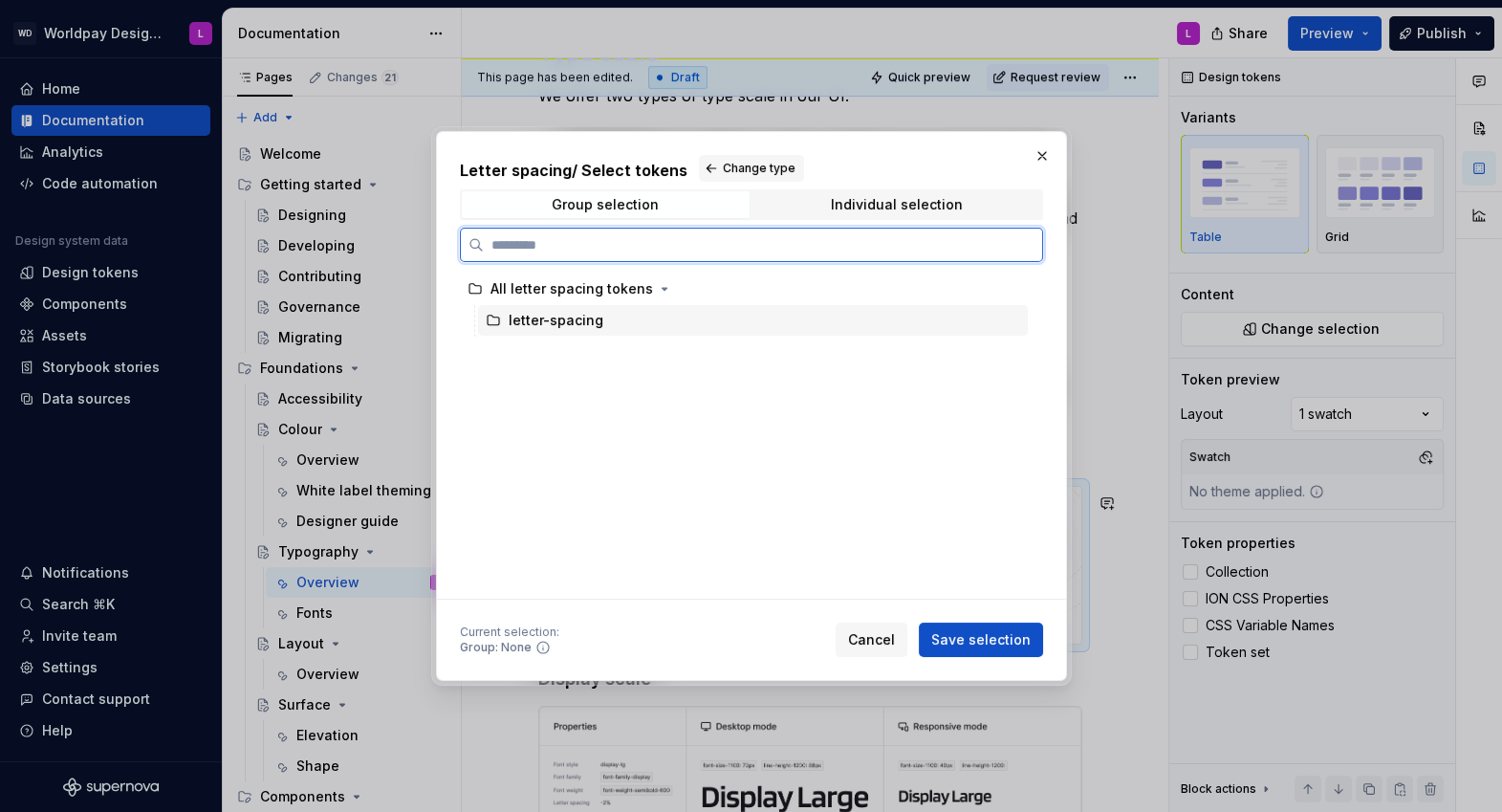
click at [536, 326] on div "letter-spacing" at bounding box center [556, 320] width 94 height 19
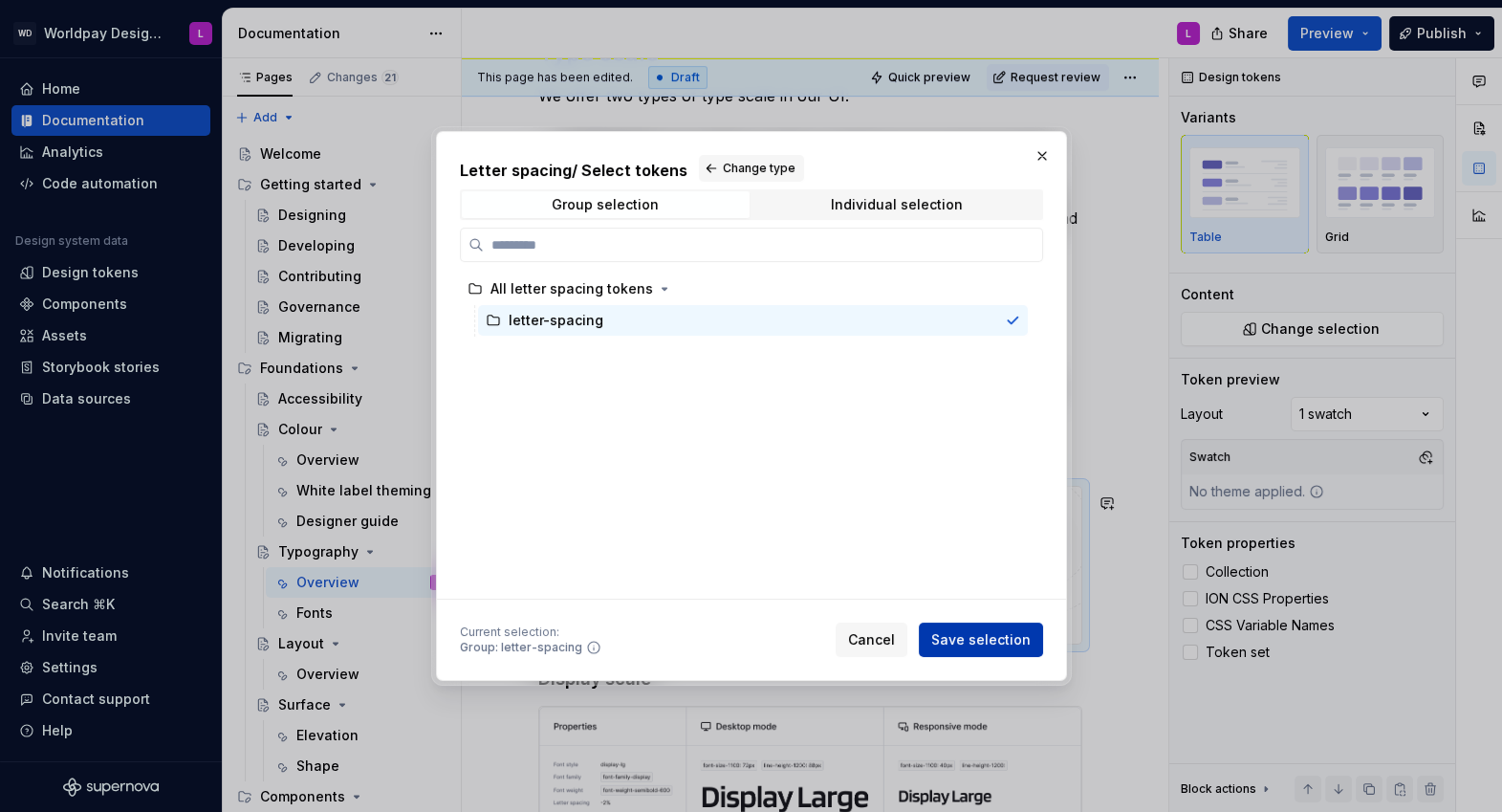
click at [972, 638] on span "Save selection" at bounding box center [980, 639] width 99 height 19
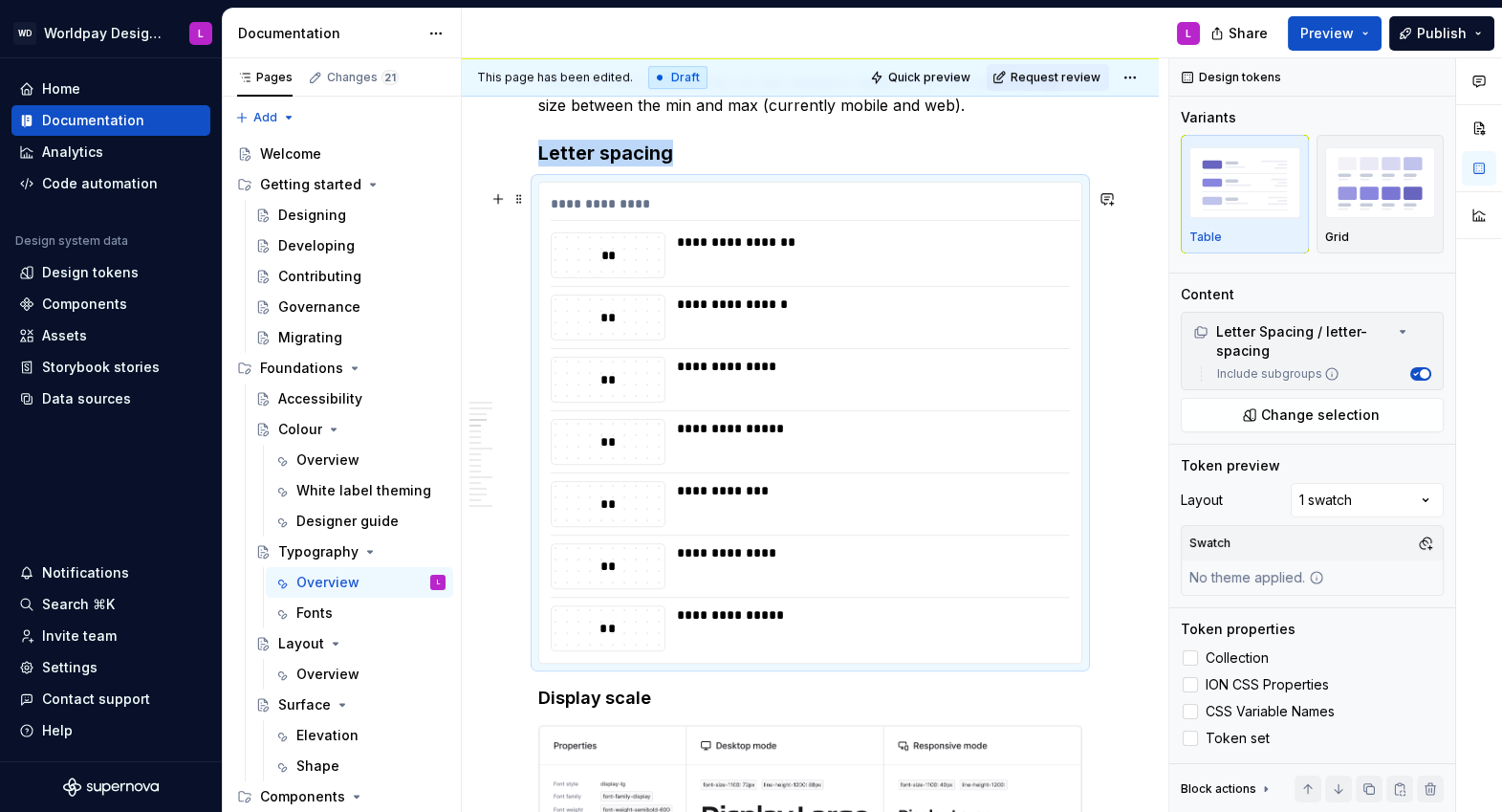
scroll to position [1602, 0]
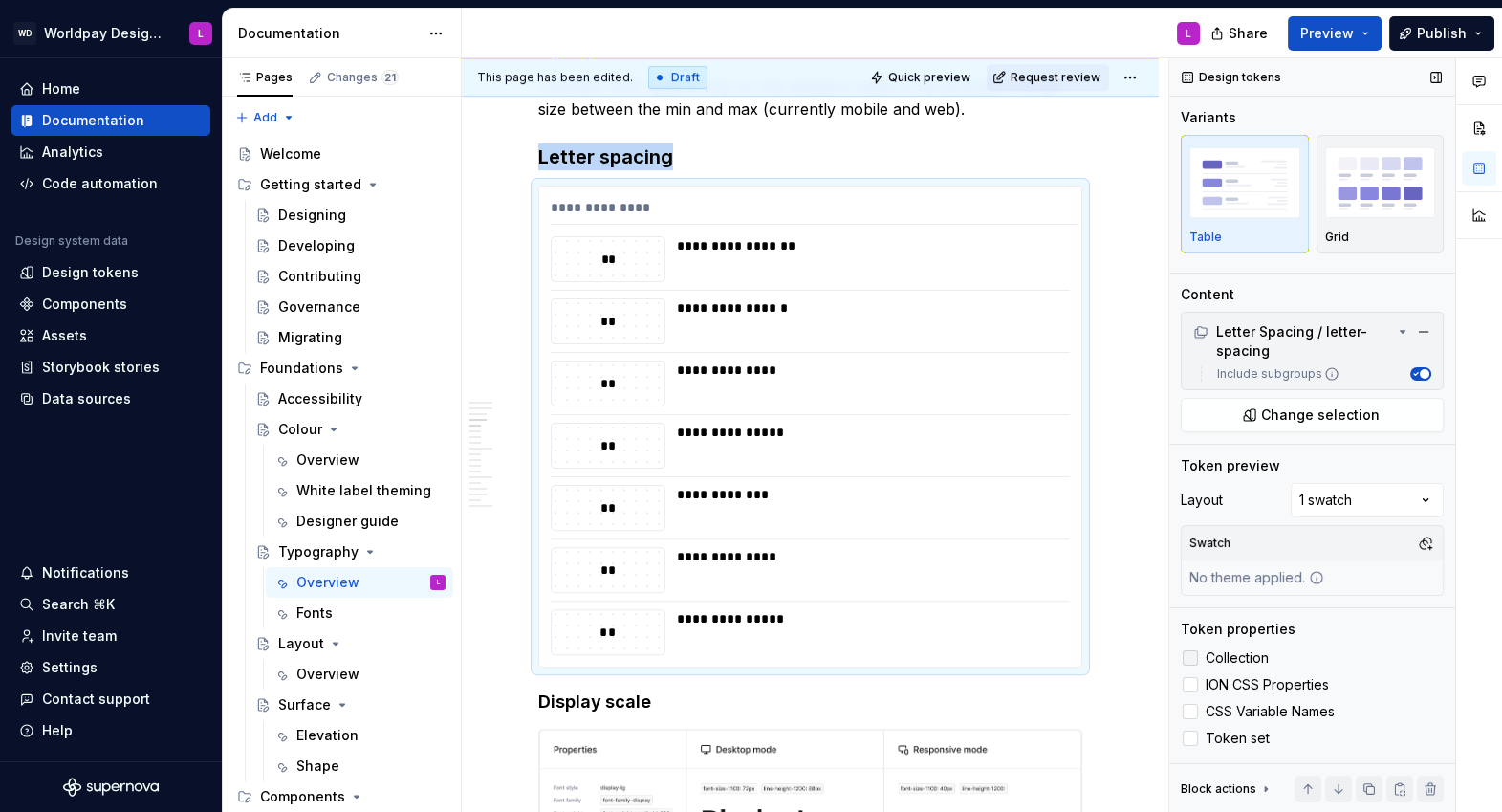
click at [1220, 659] on span "Collection" at bounding box center [1237, 657] width 63 height 16
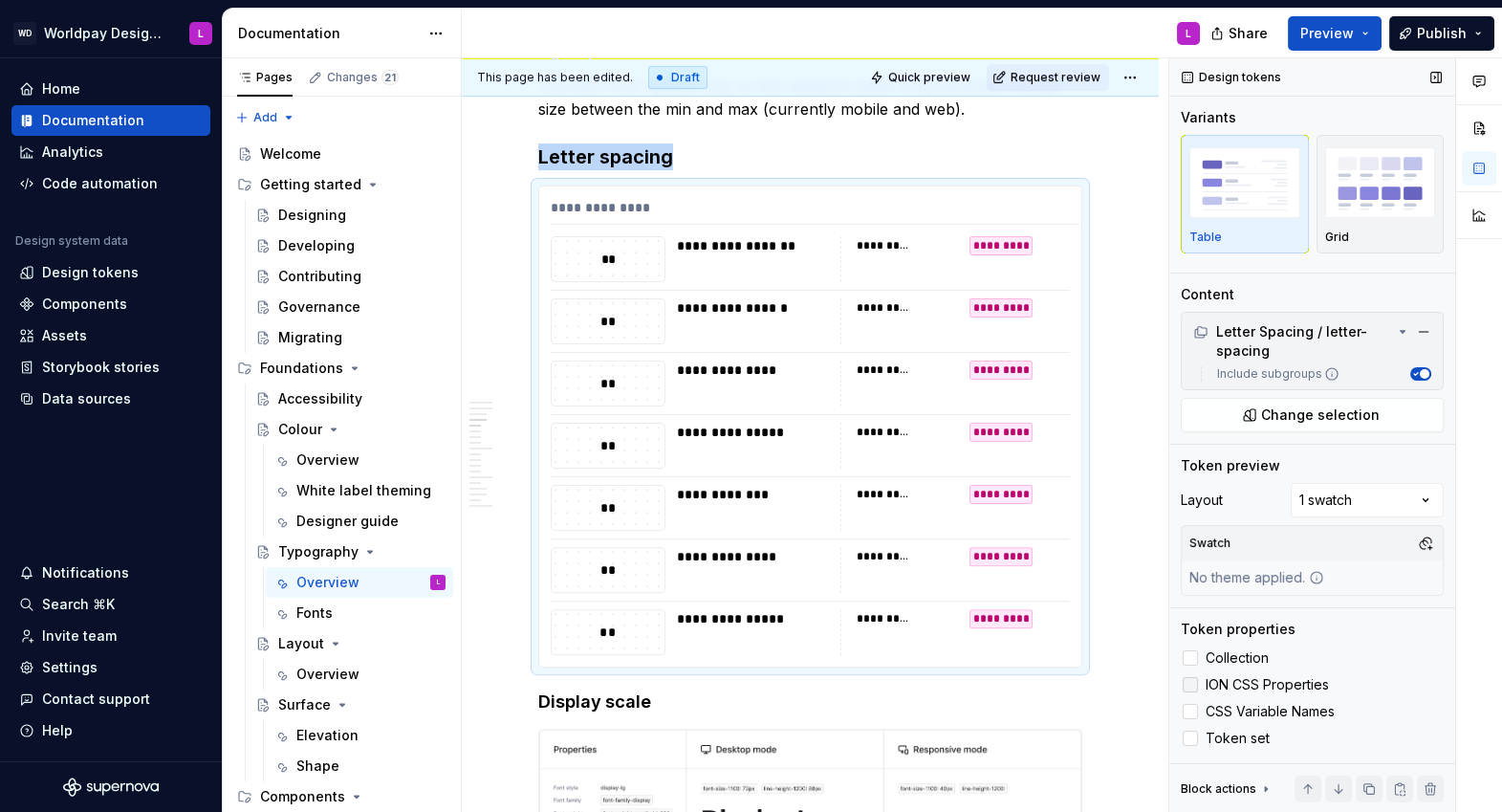
click at [1236, 684] on span "ION CSS Properties" at bounding box center [1267, 685] width 123 height 16
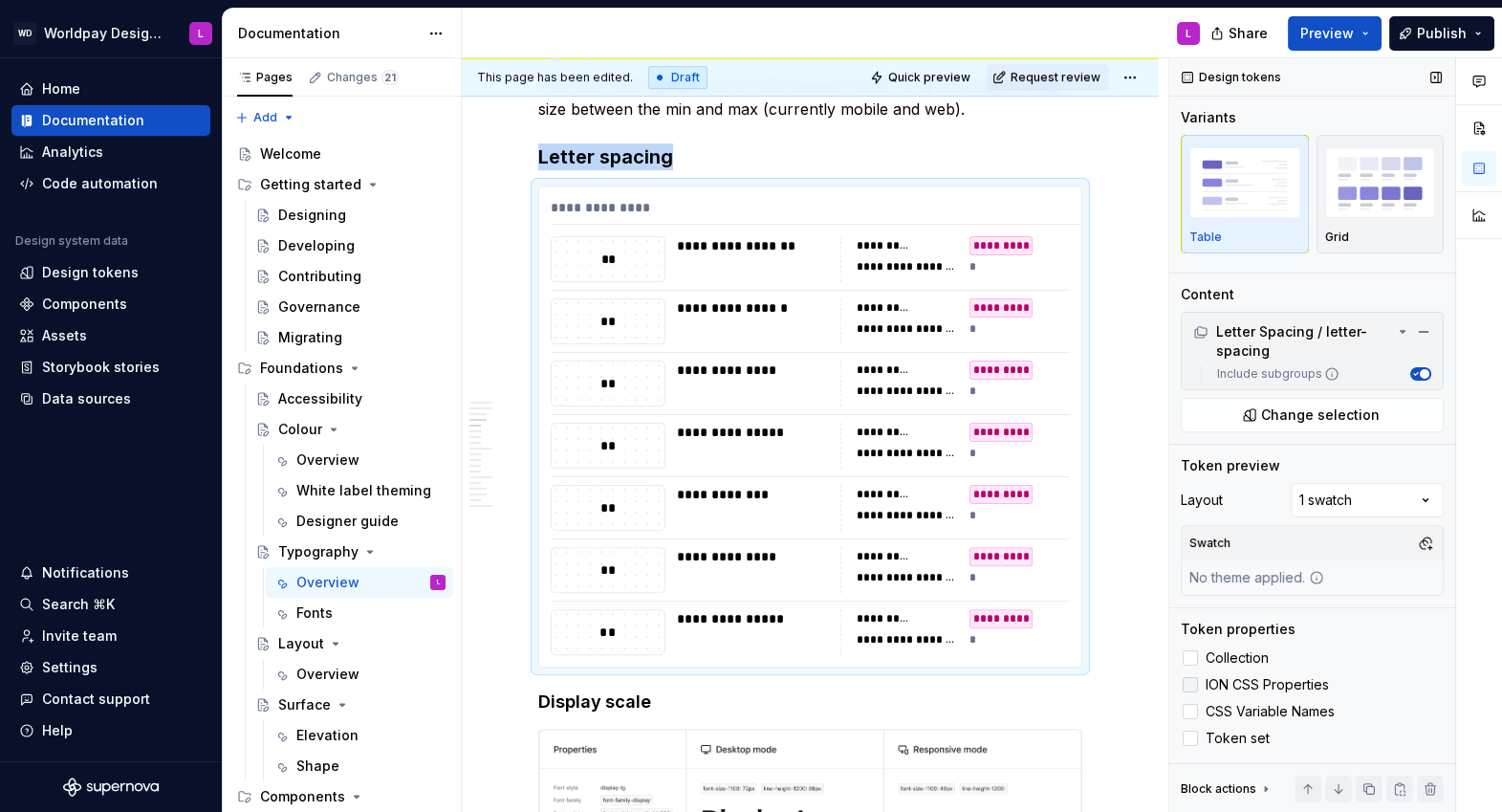
click at [1237, 683] on span "ION CSS Properties" at bounding box center [1267, 685] width 123 height 16
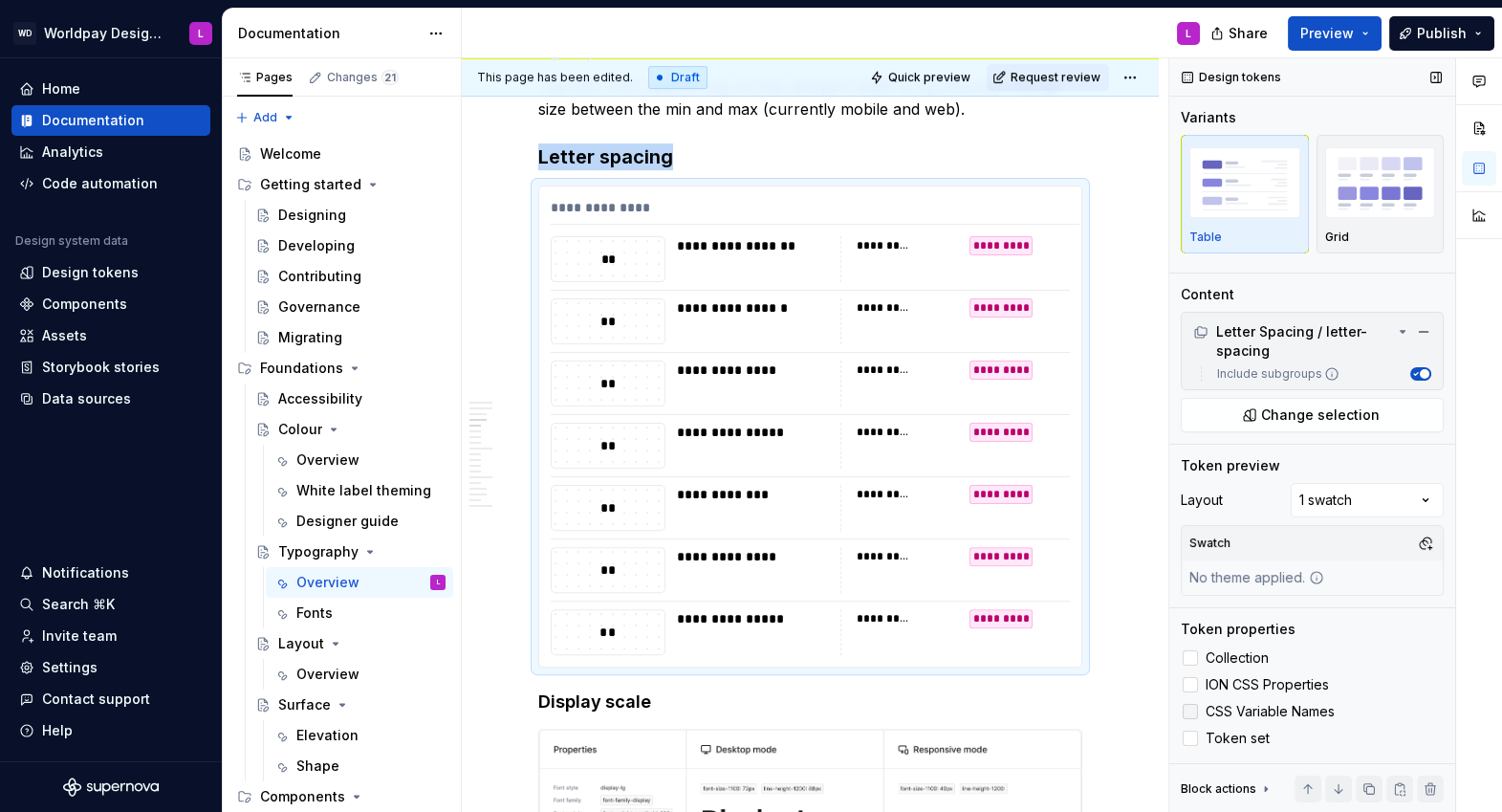
click at [1245, 717] on span "CSS Variable Names" at bounding box center [1270, 712] width 129 height 16
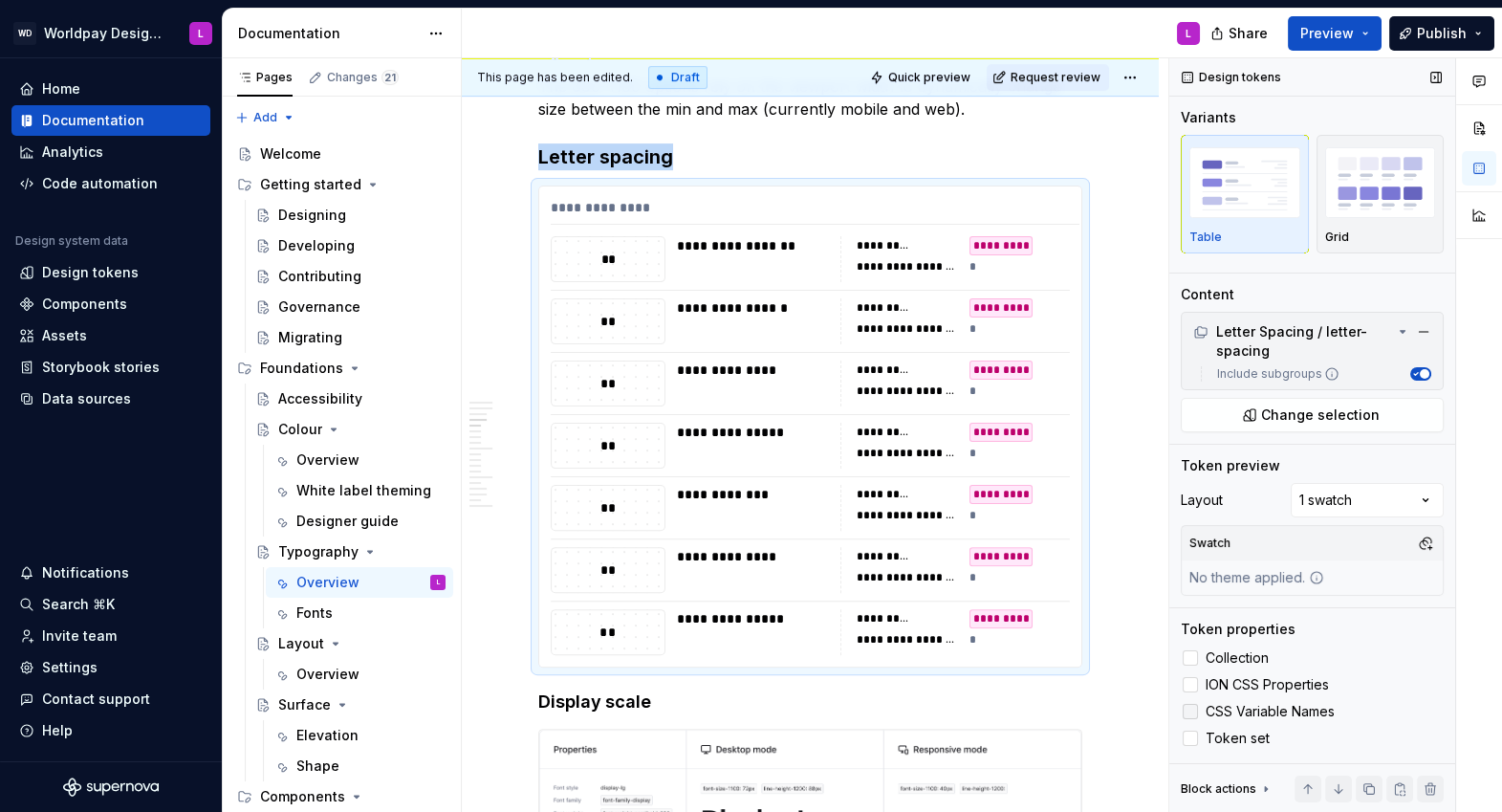
click at [1265, 709] on span "CSS Variable Names" at bounding box center [1270, 712] width 129 height 16
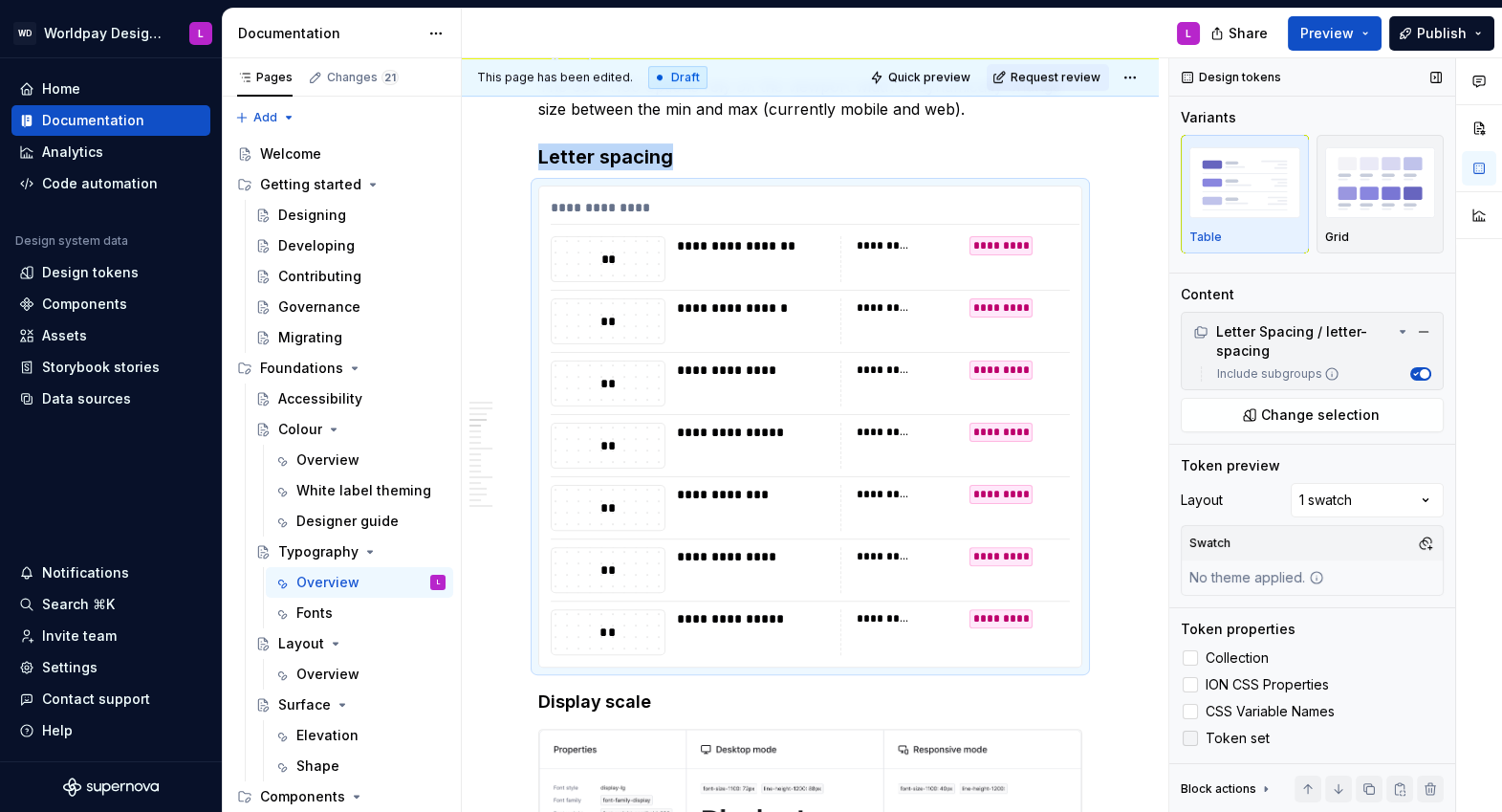
click at [1237, 734] on span "Token set" at bounding box center [1237, 738] width 64 height 16
click at [1214, 738] on span "Token set" at bounding box center [1237, 738] width 64 height 16
click at [1227, 713] on span "CSS Variable Names" at bounding box center [1270, 712] width 129 height 16
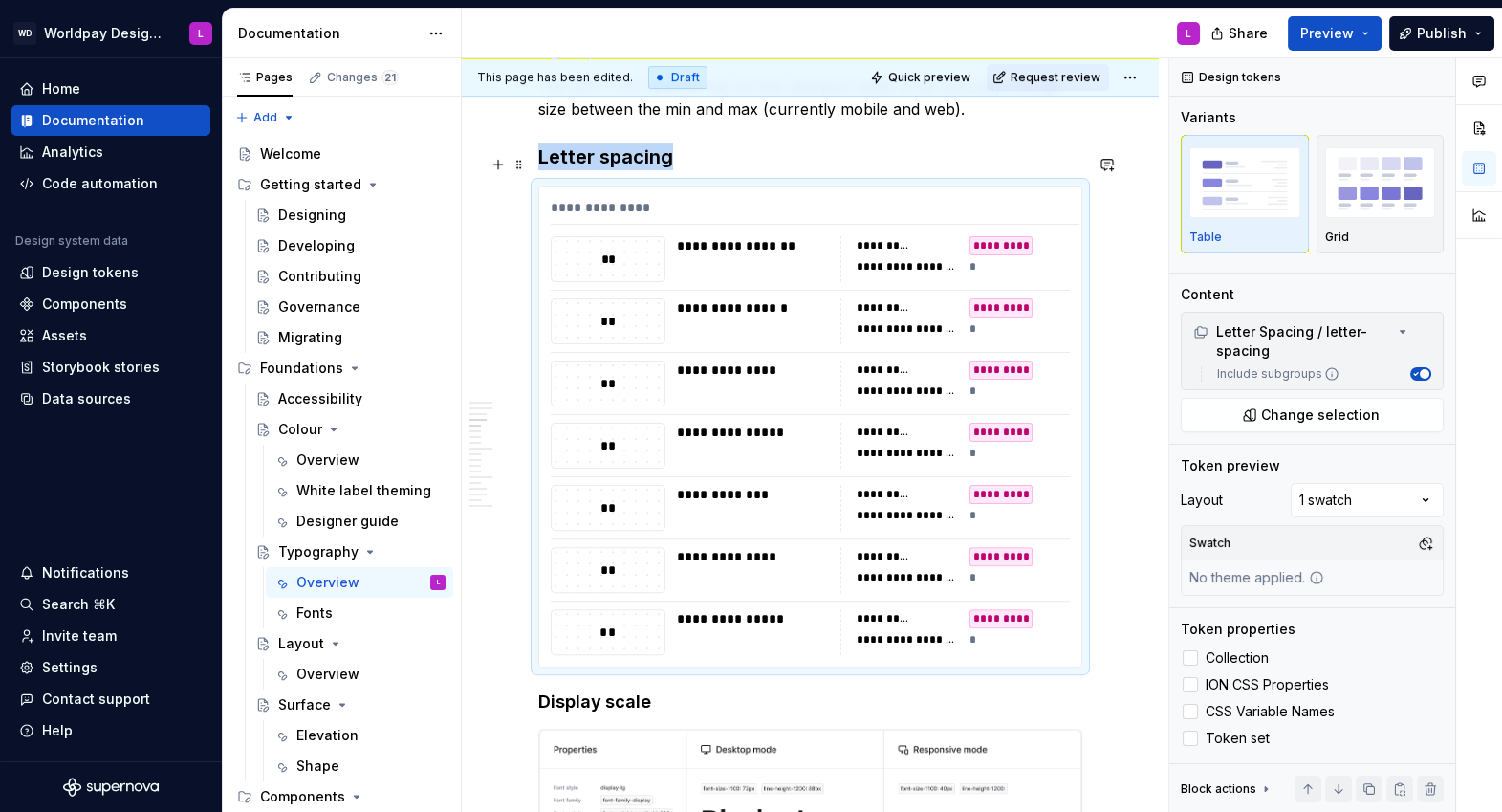
click at [689, 170] on h3 "Letter spacing" at bounding box center [810, 156] width 544 height 27
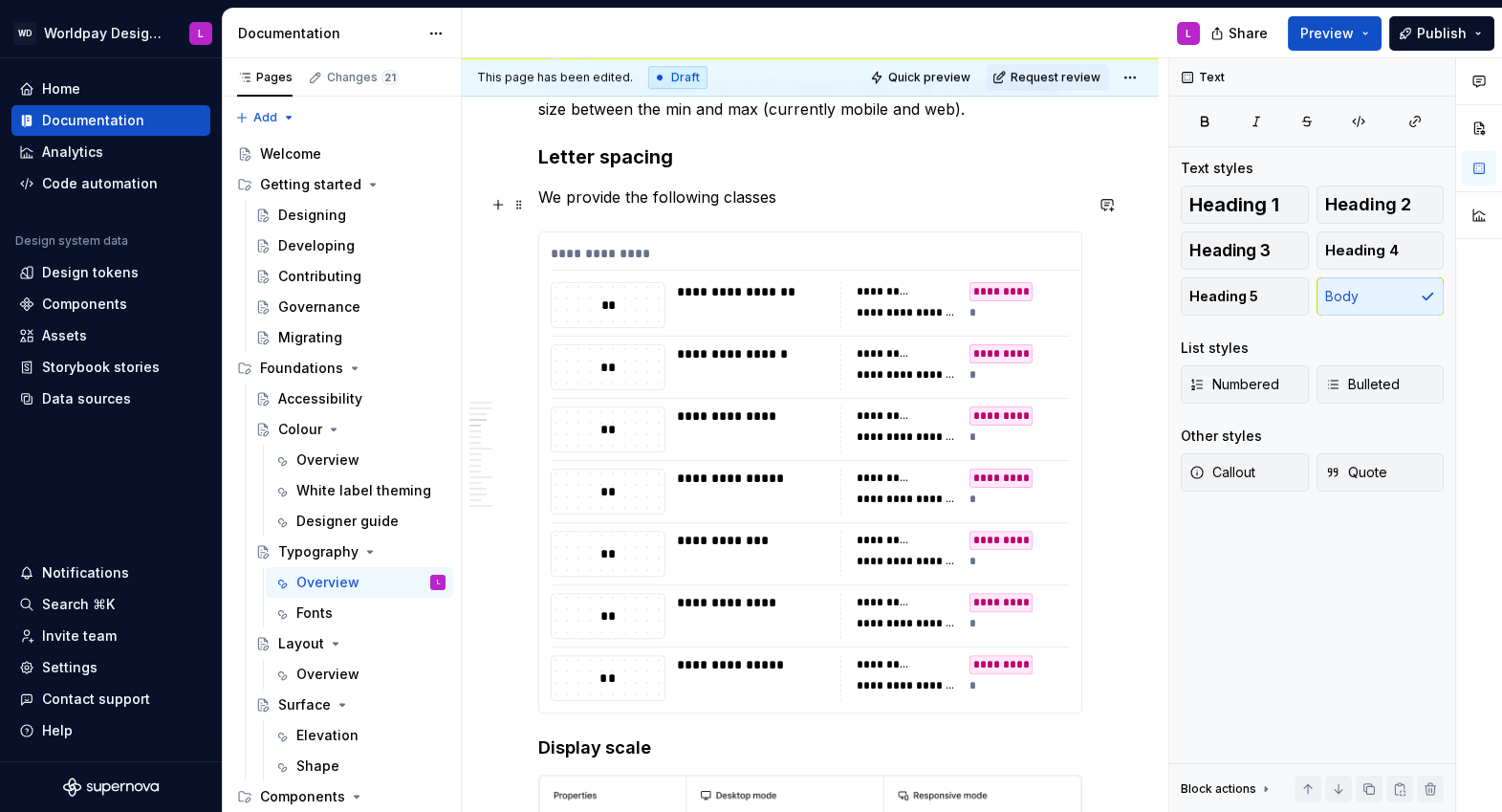
click at [722, 204] on p "We provide the following classes" at bounding box center [810, 196] width 544 height 23
click at [866, 206] on p "We provide the following tokens / classes" at bounding box center [810, 196] width 544 height 23
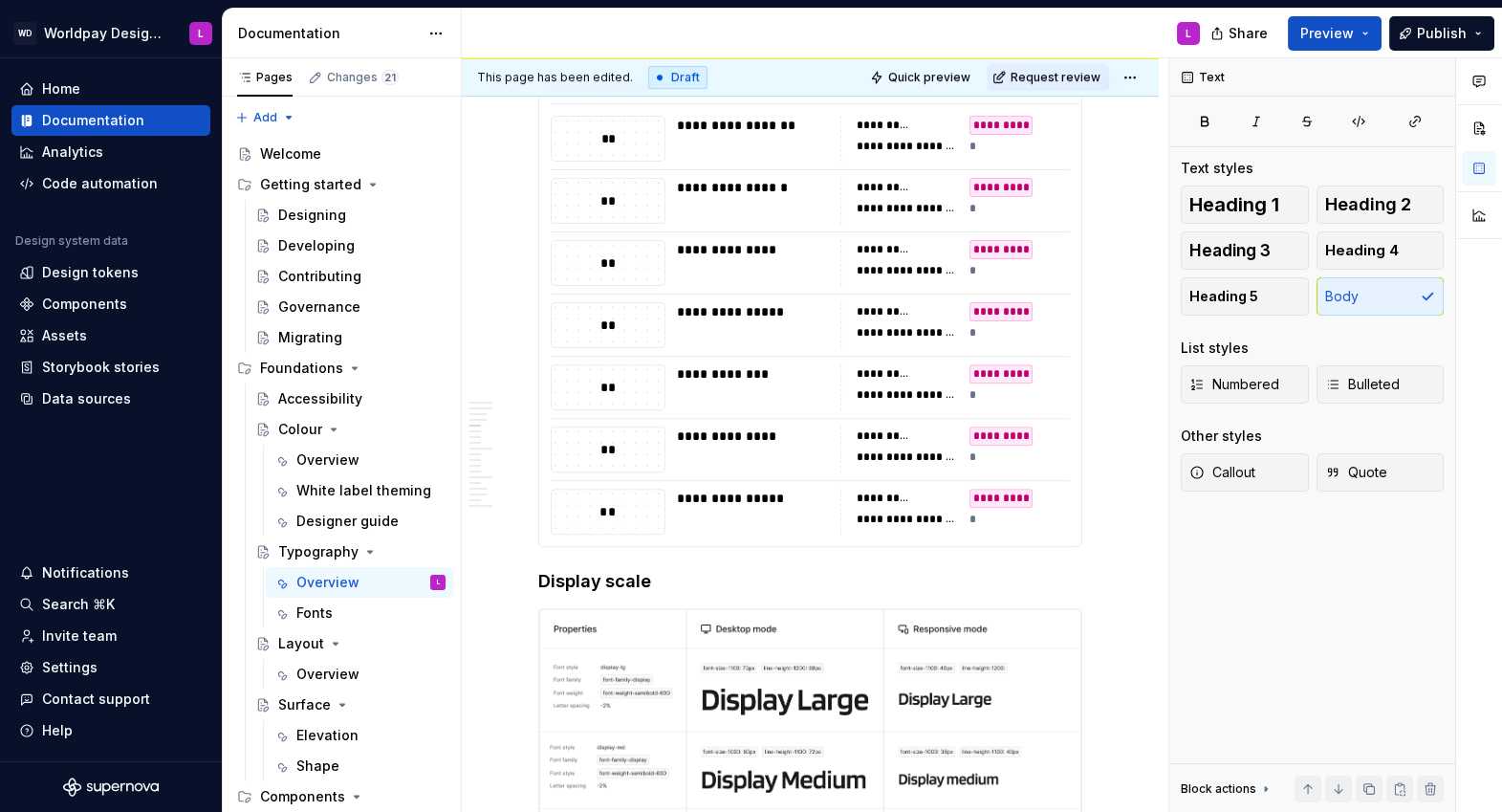
scroll to position [1825, 0]
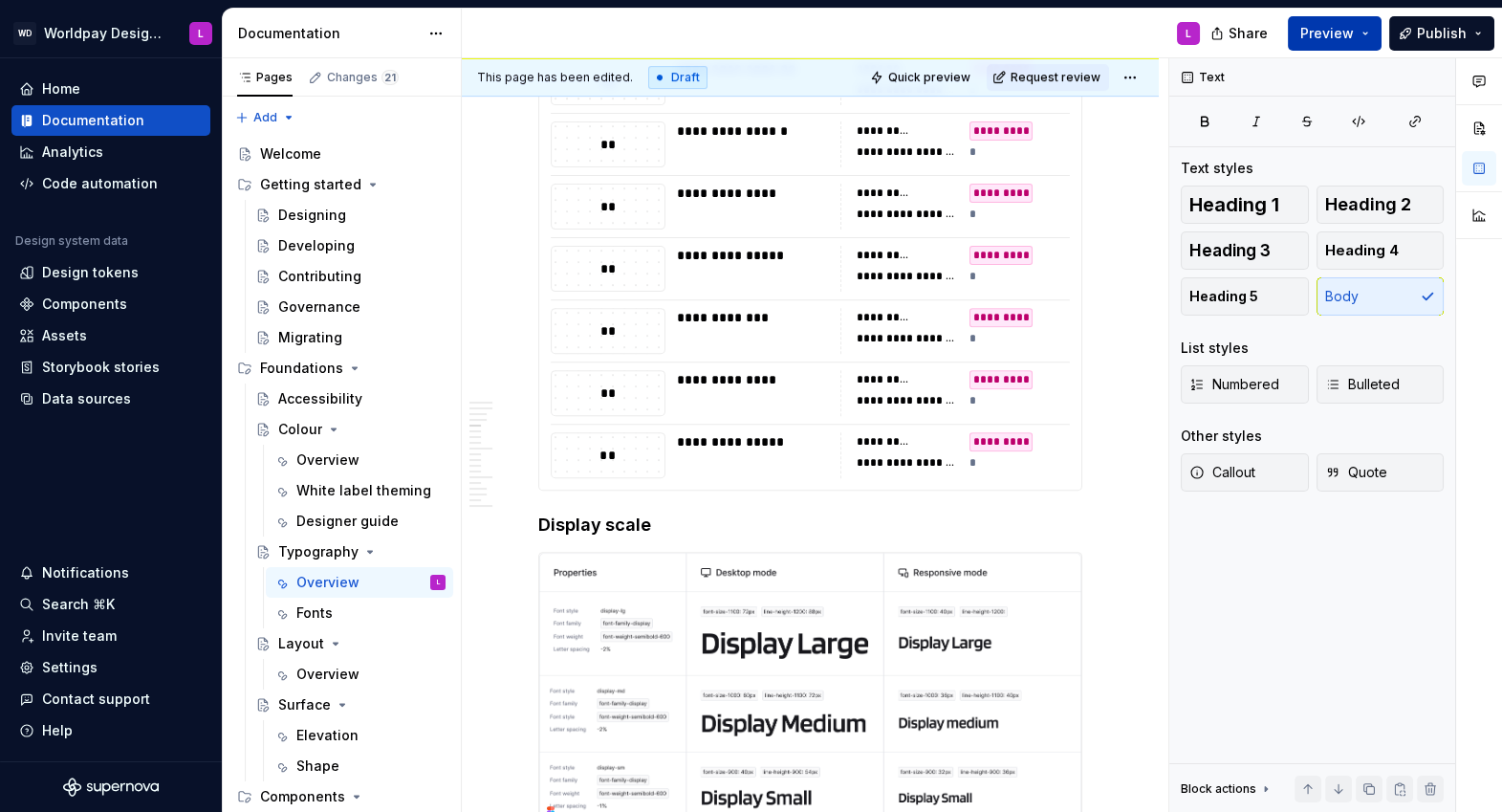
click at [1363, 36] on button "Preview" at bounding box center [1334, 33] width 94 height 34
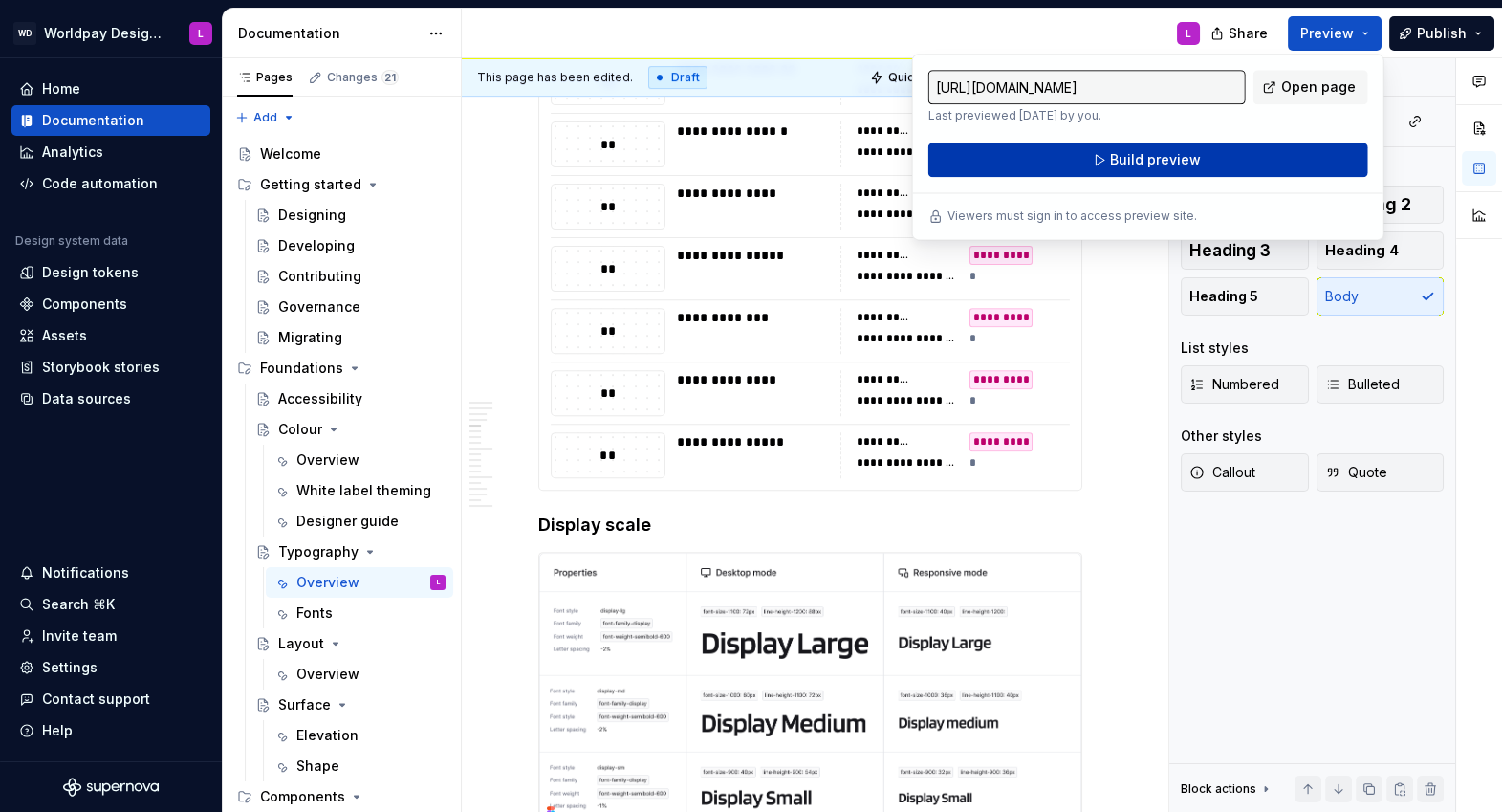
click at [1150, 160] on span "Build preview" at bounding box center [1156, 158] width 91 height 19
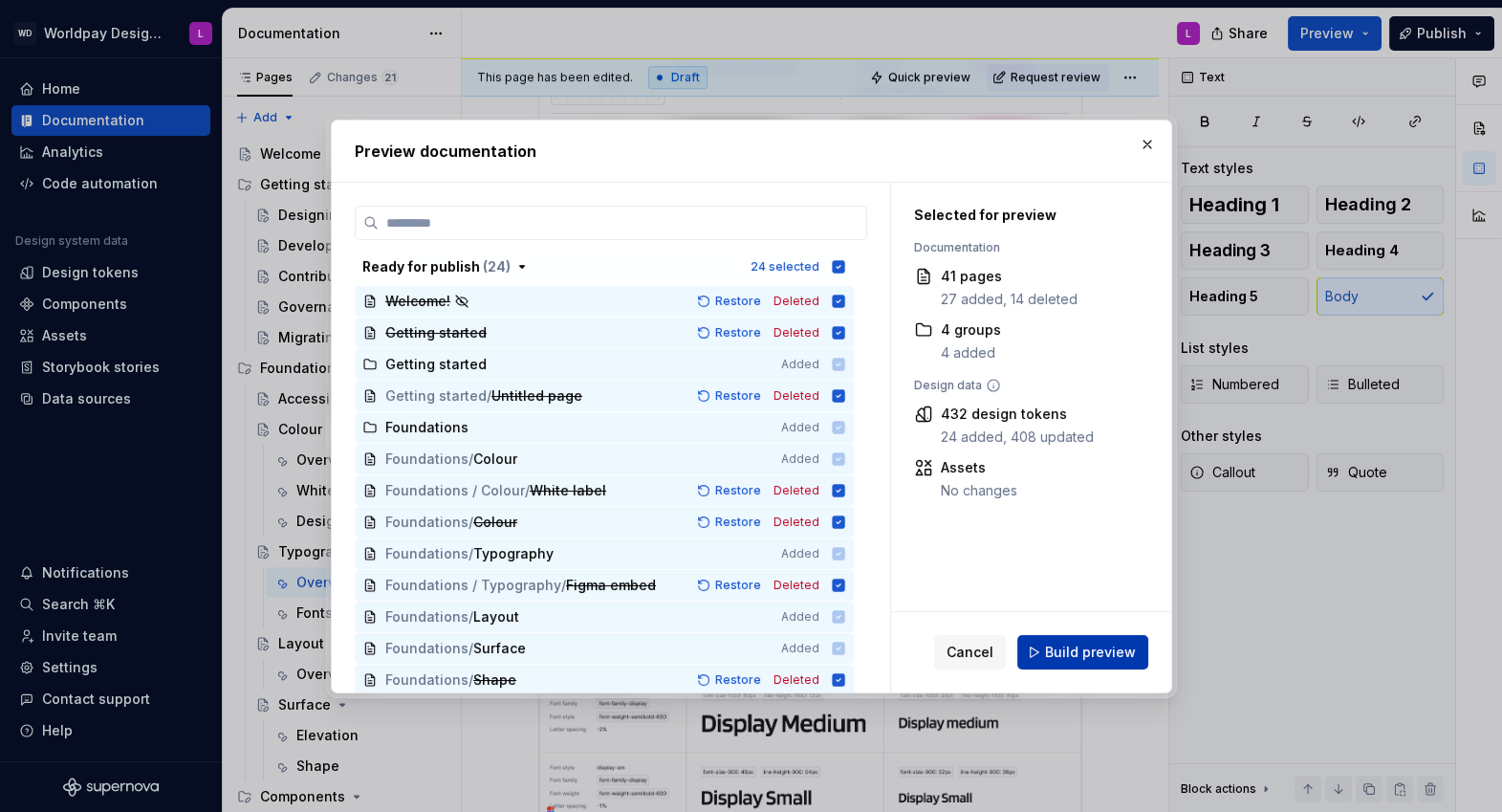
click at [1108, 655] on span "Build preview" at bounding box center [1091, 652] width 91 height 19
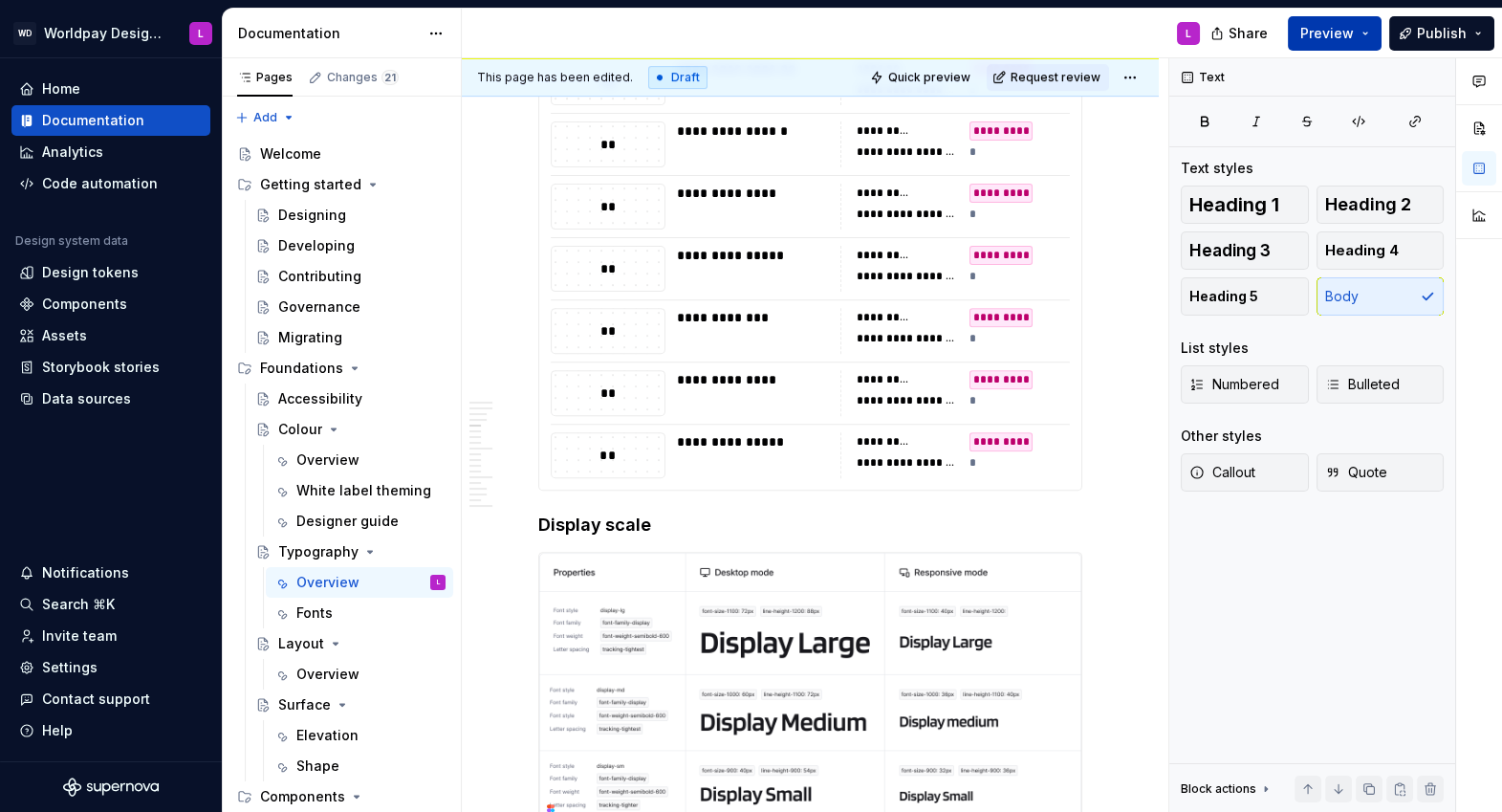
click at [1364, 36] on button "Preview" at bounding box center [1334, 33] width 94 height 34
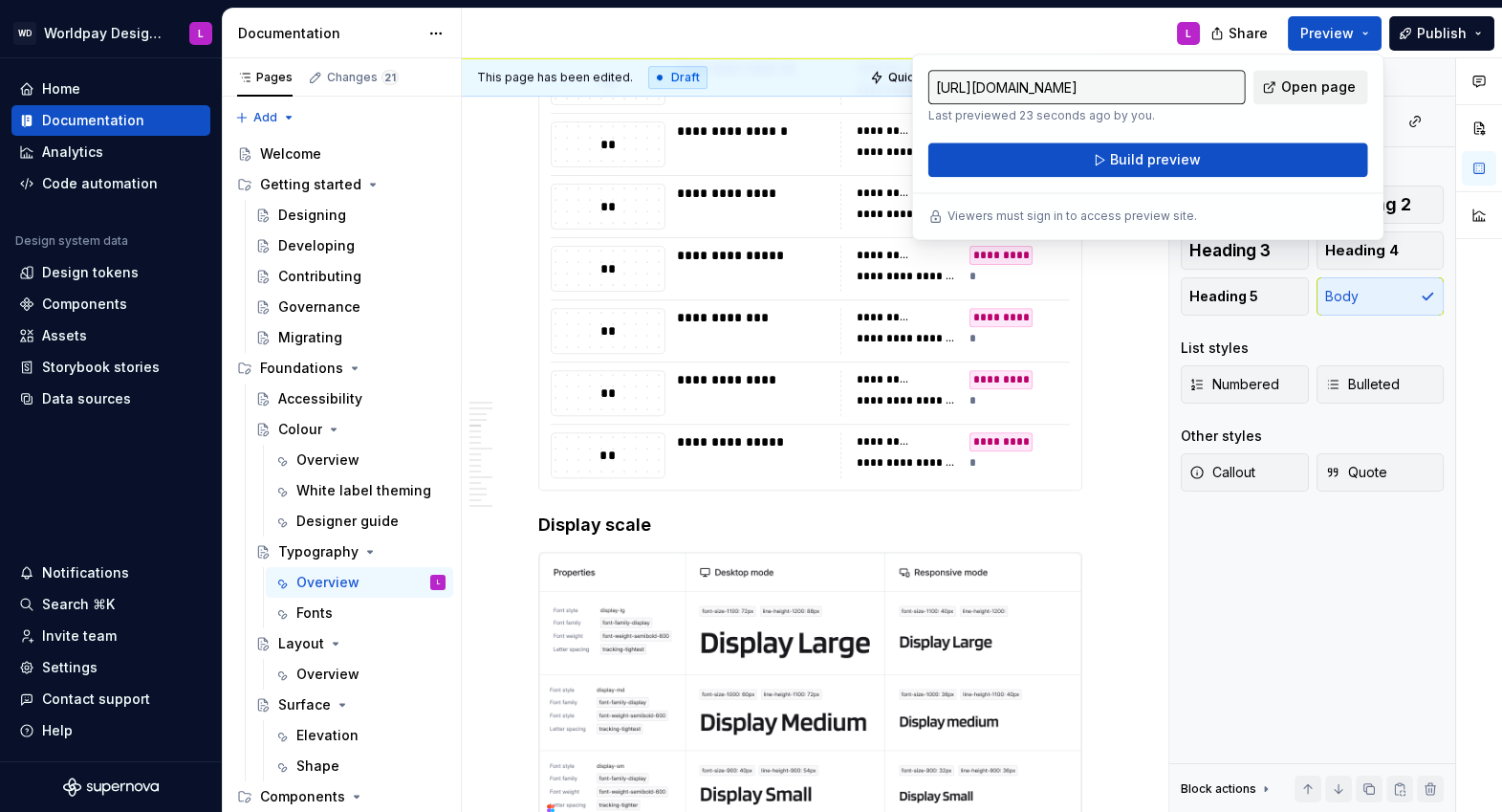
click at [1312, 94] on span "Open page" at bounding box center [1318, 87] width 75 height 19
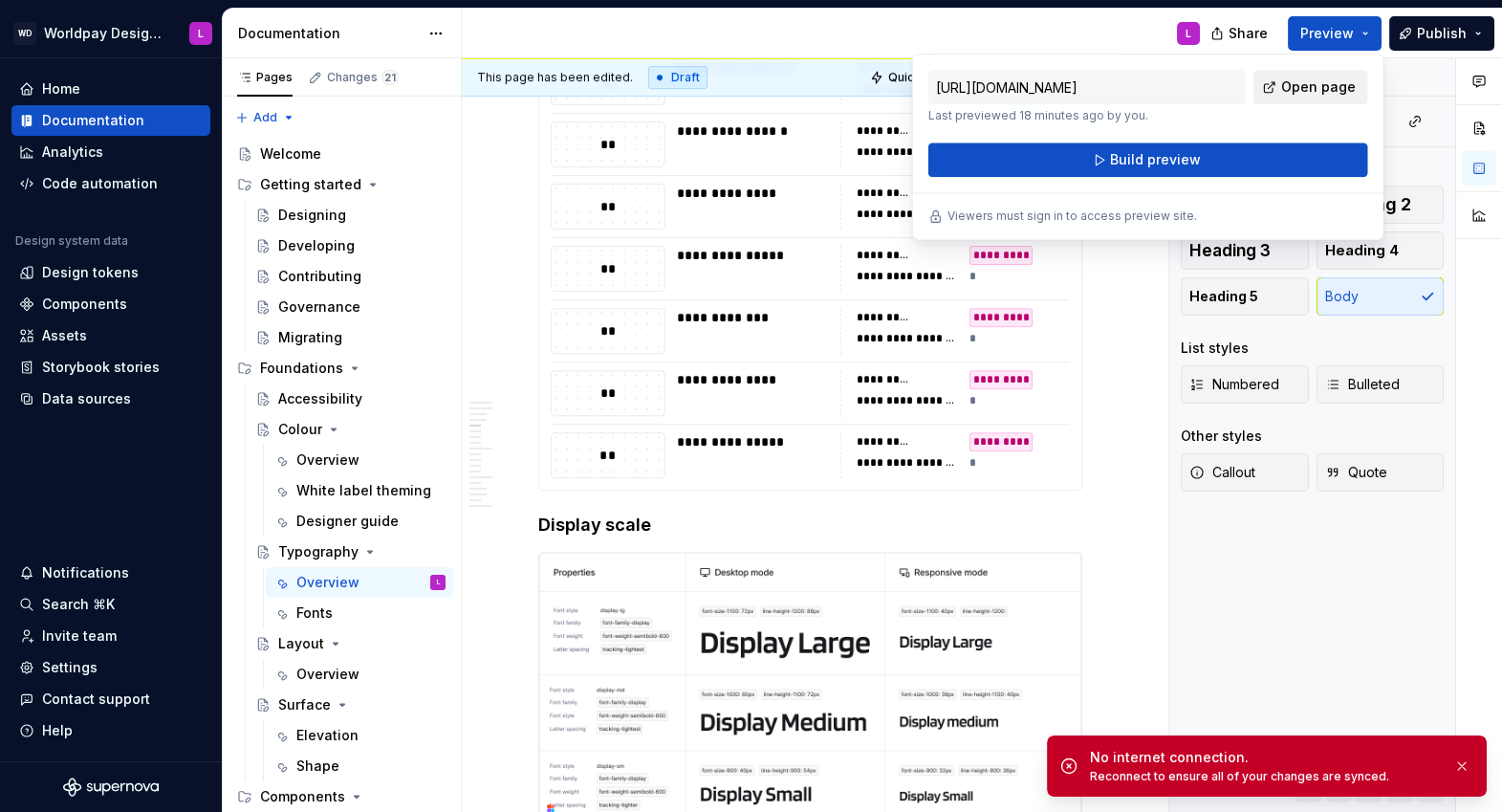
type textarea "*"
